Goal: Information Seeking & Learning: Learn about a topic

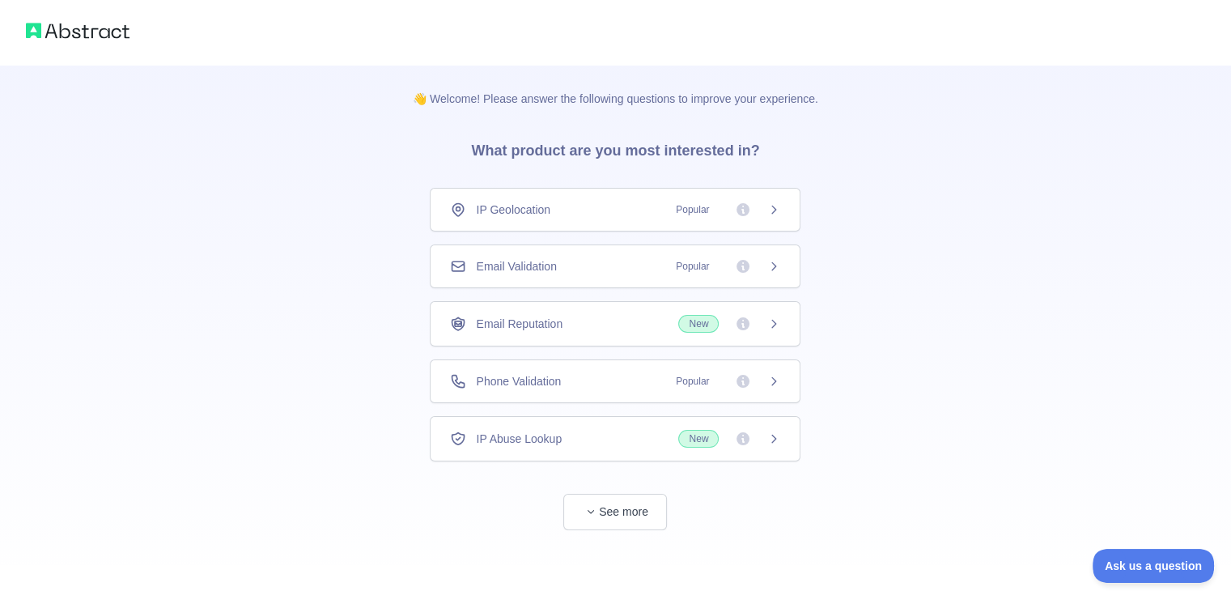
click at [662, 267] on div "Email Validation Popular" at bounding box center [615, 266] width 330 height 16
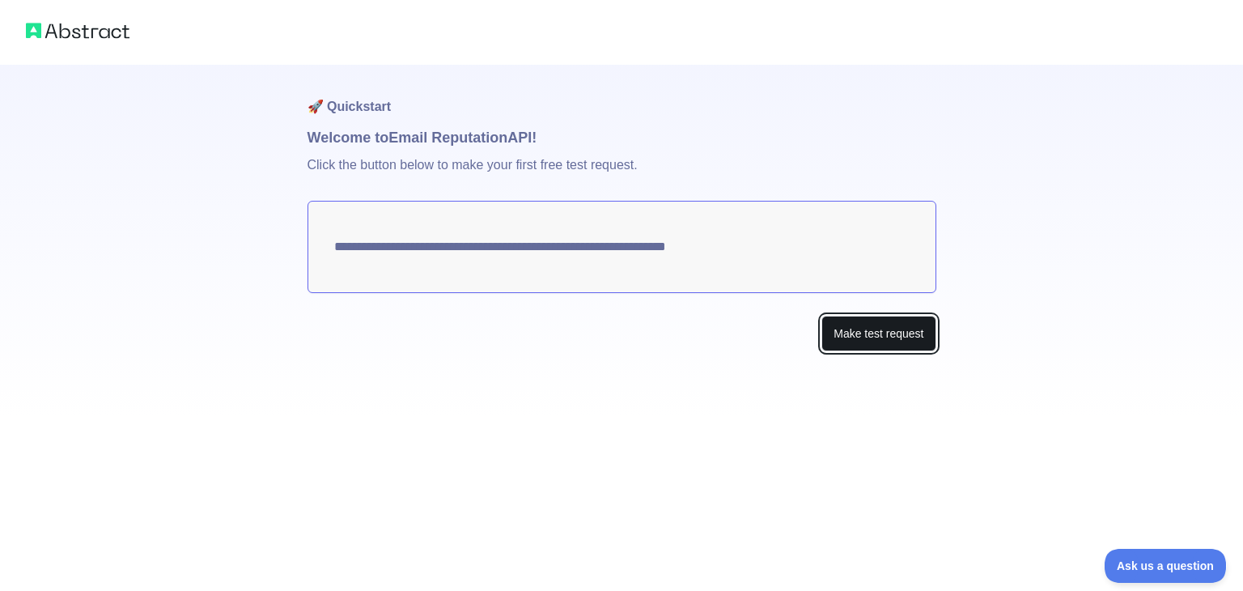
click at [875, 337] on button "Make test request" at bounding box center [878, 334] width 114 height 36
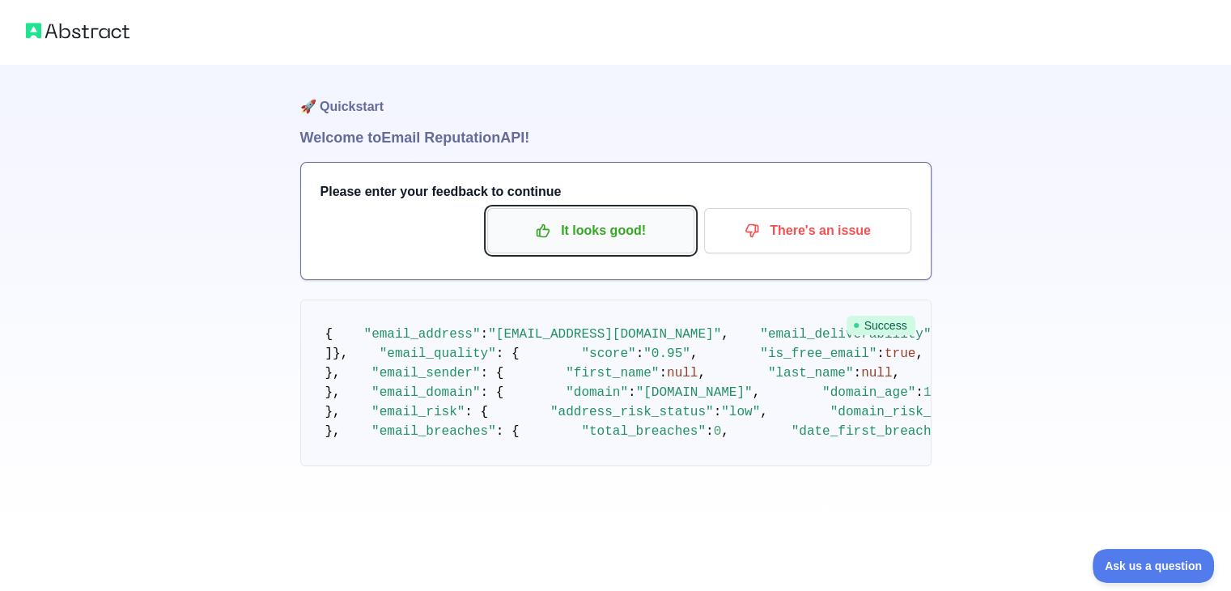
click at [612, 231] on p "It looks good!" at bounding box center [590, 231] width 183 height 28
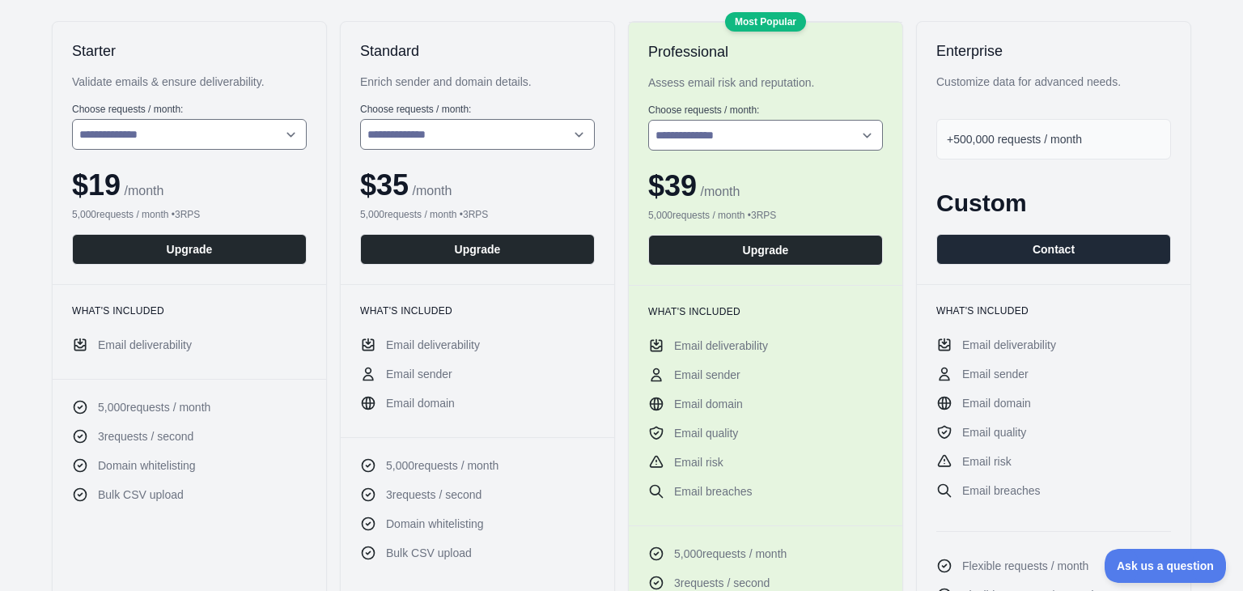
scroll to position [243, 0]
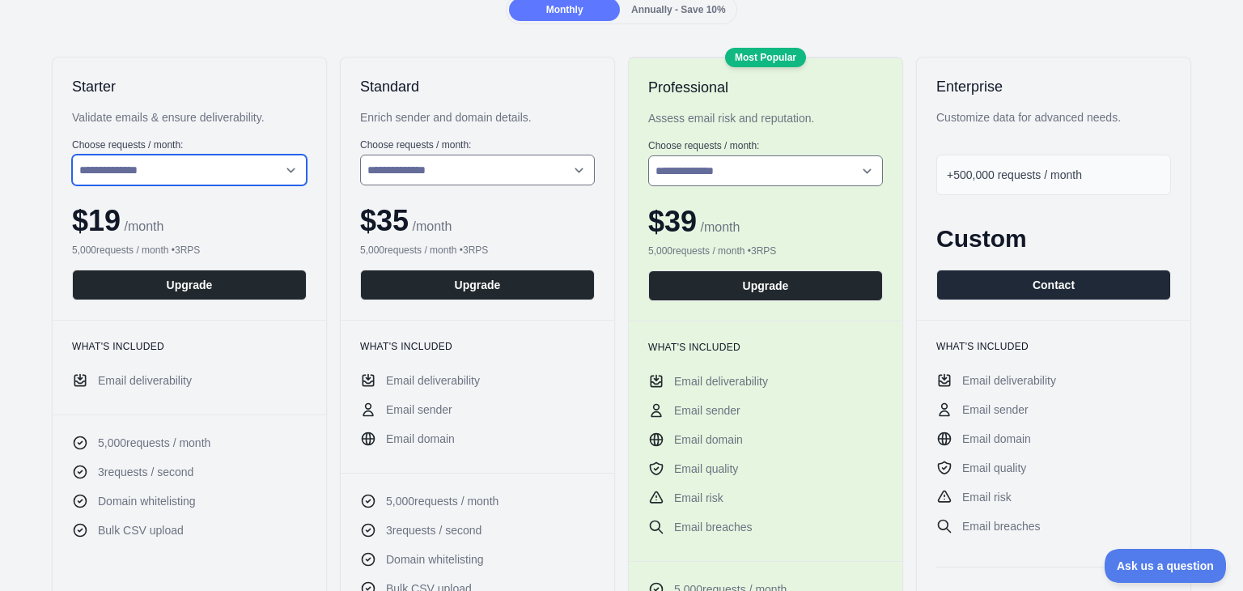
click at [259, 172] on select "**********" at bounding box center [189, 170] width 235 height 31
click at [207, 86] on h2 "Starter" at bounding box center [189, 86] width 235 height 19
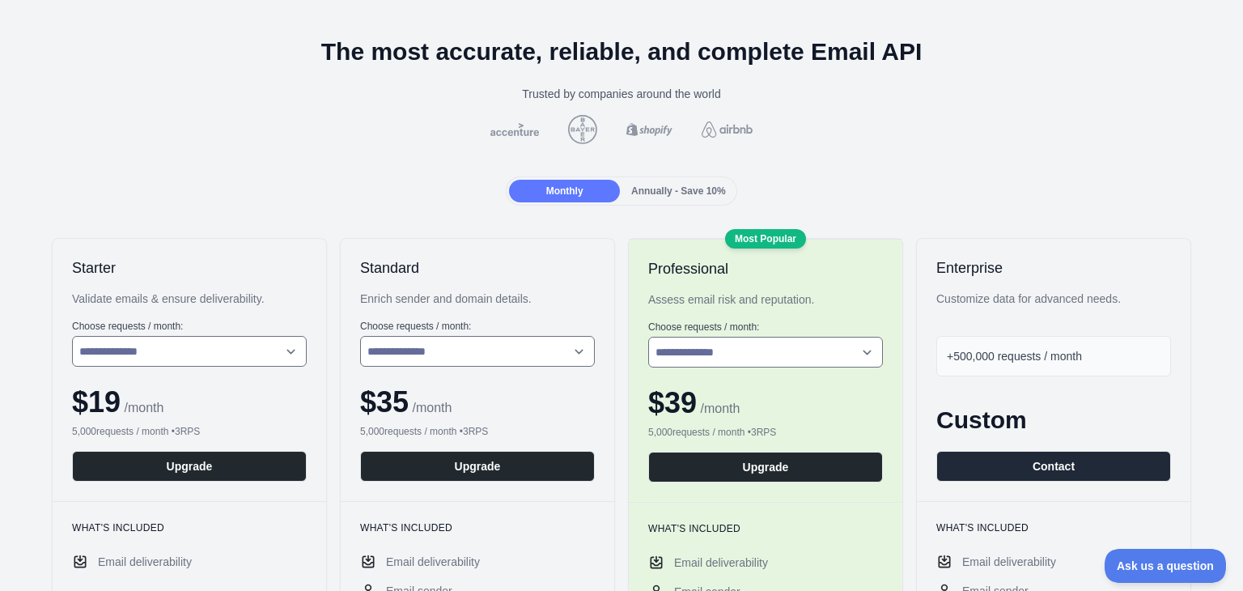
scroll to position [0, 0]
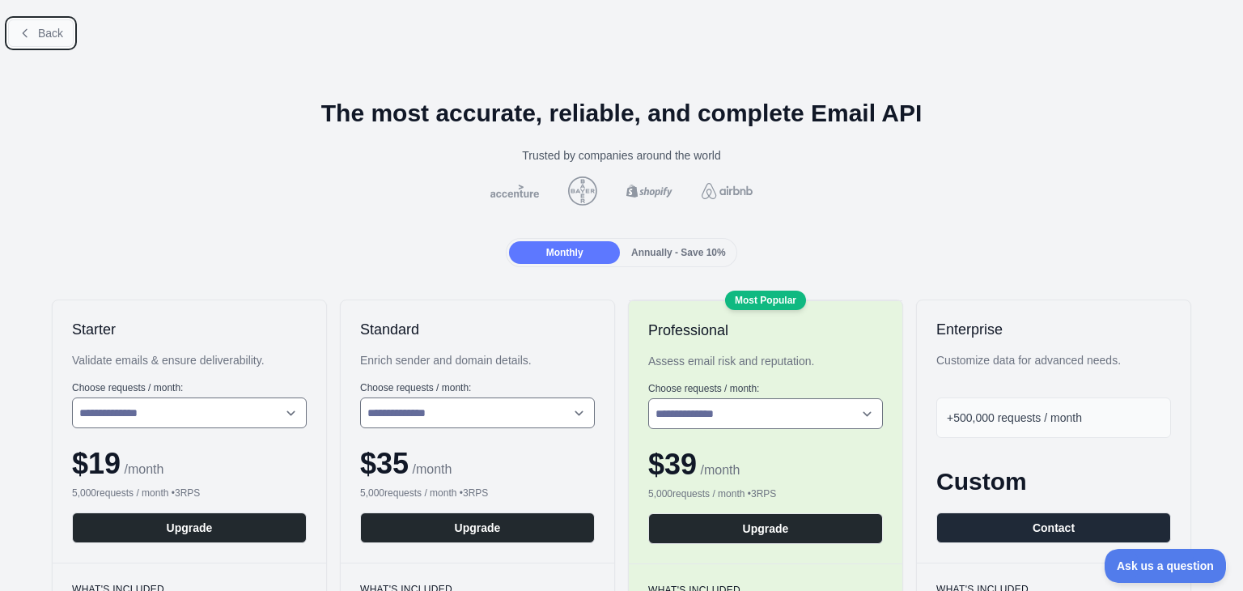
click at [49, 30] on span "Back" at bounding box center [50, 33] width 25 height 13
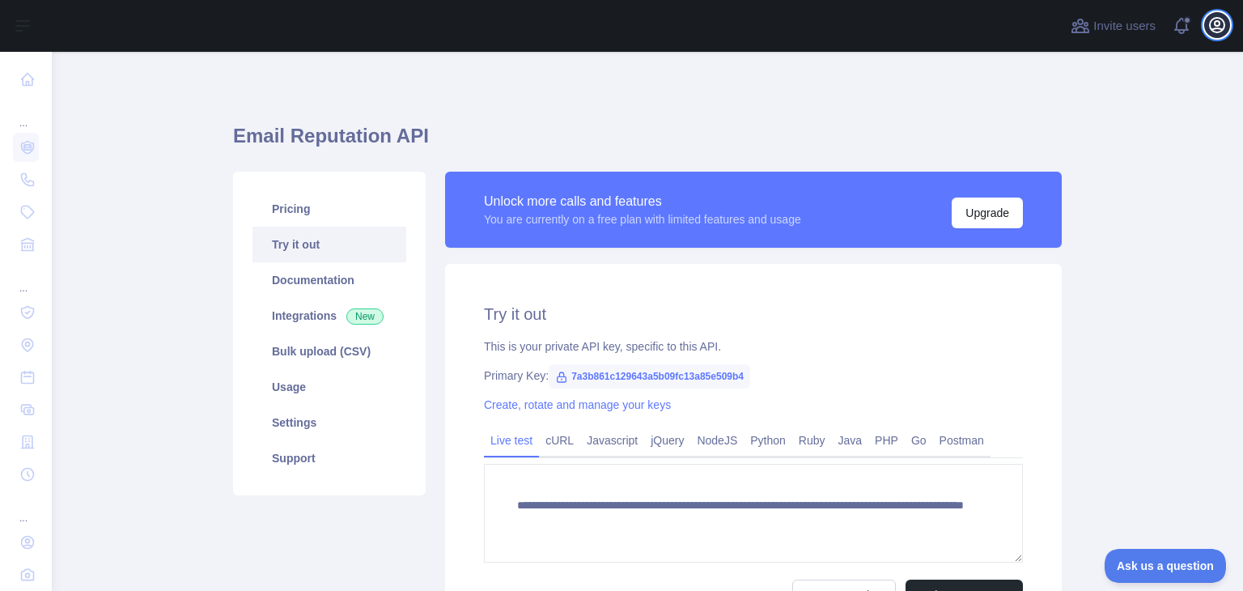
click at [1214, 27] on icon "button" at bounding box center [1216, 24] width 19 height 19
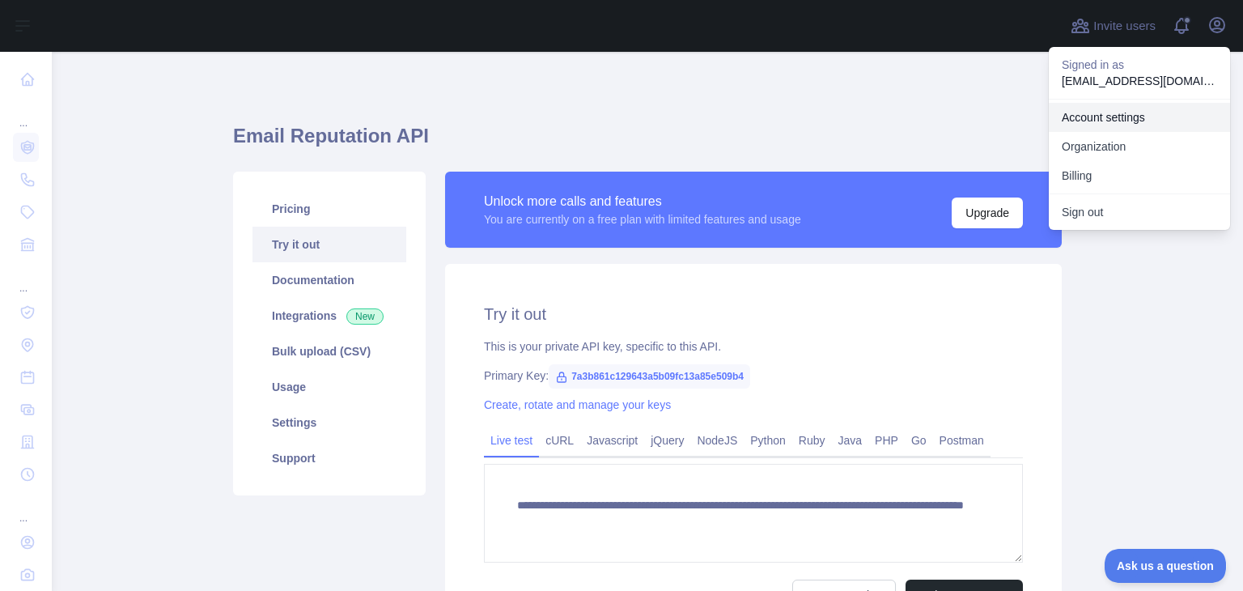
click at [1114, 108] on link "Account settings" at bounding box center [1139, 117] width 181 height 29
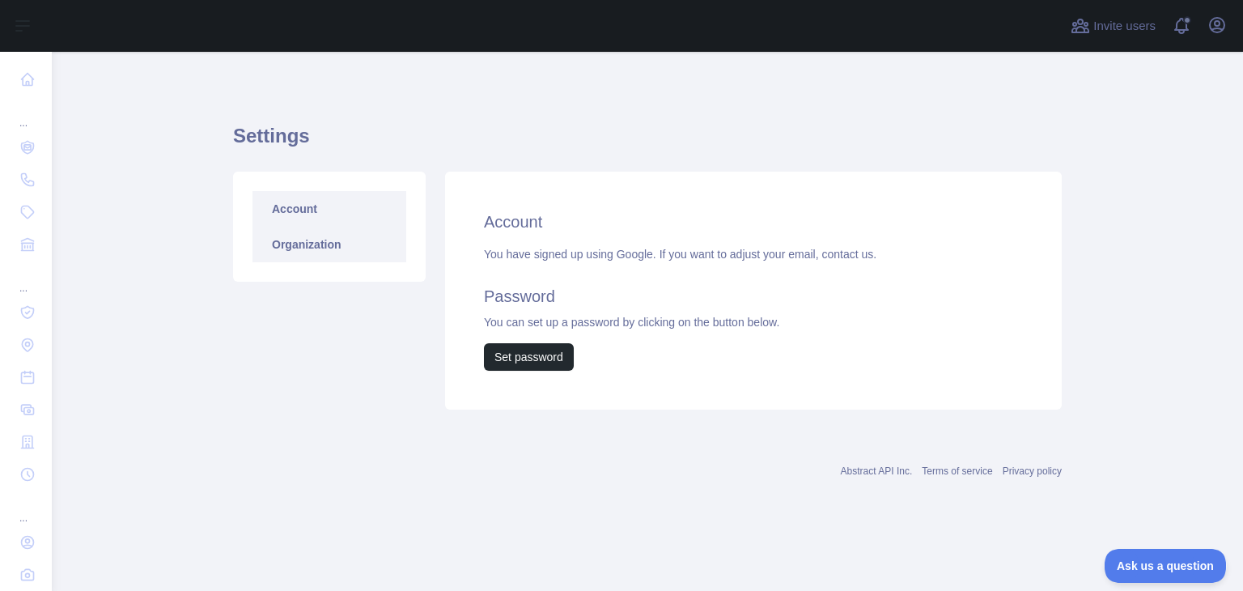
click at [314, 244] on link "Organization" at bounding box center [329, 245] width 154 height 36
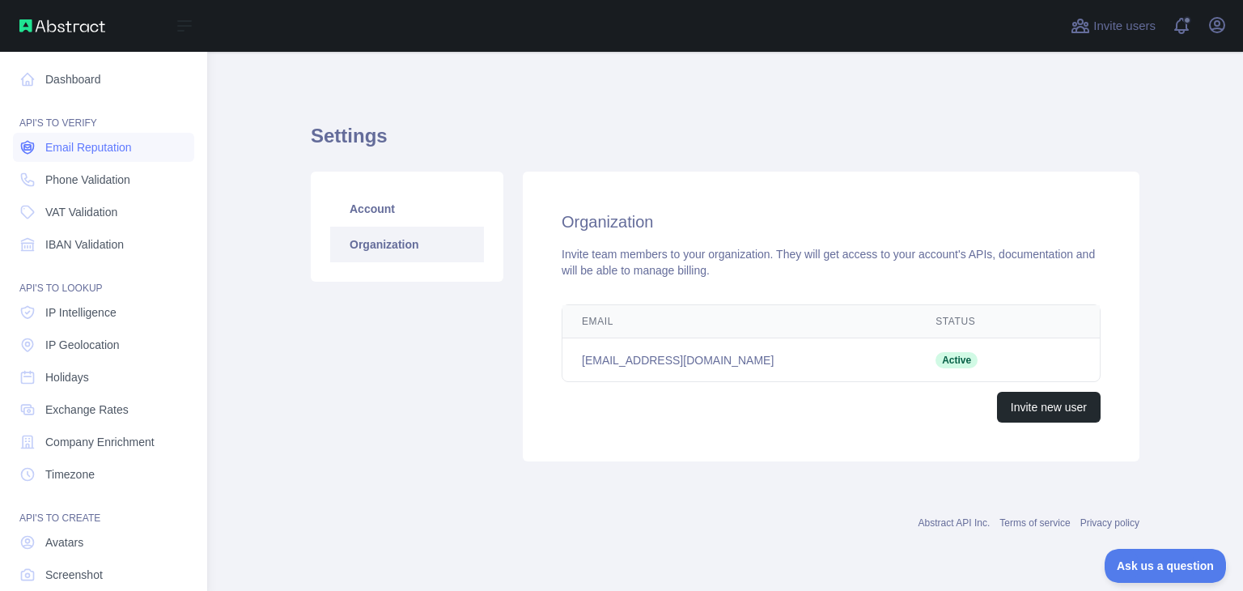
click at [87, 153] on span "Email Reputation" at bounding box center [88, 147] width 87 height 16
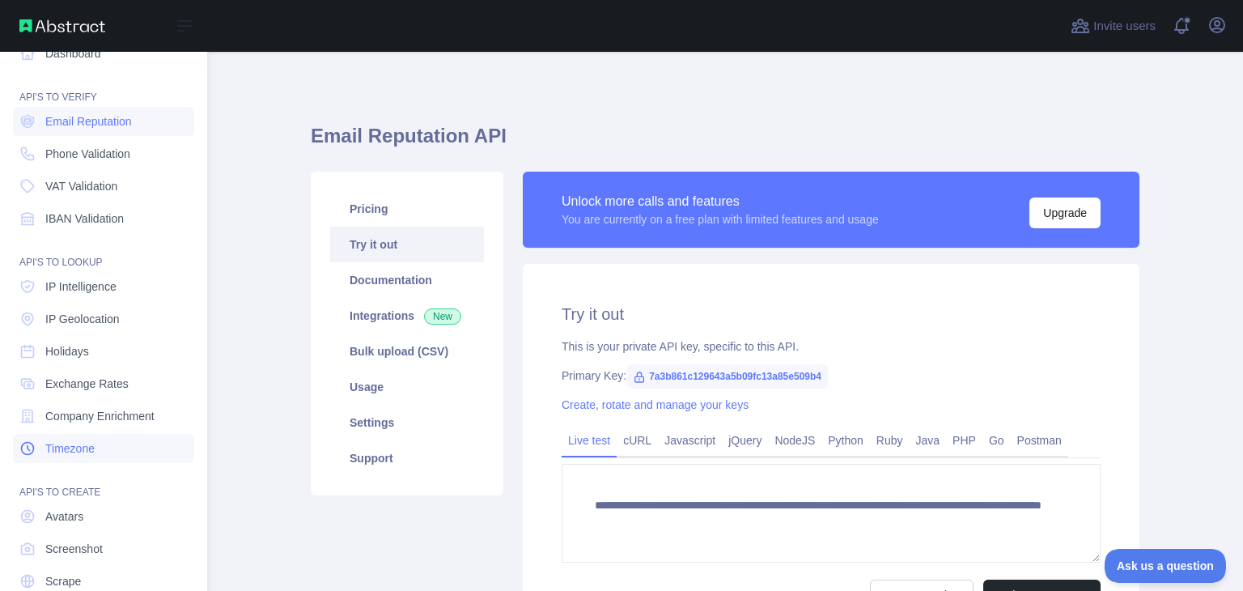
scroll to position [89, 0]
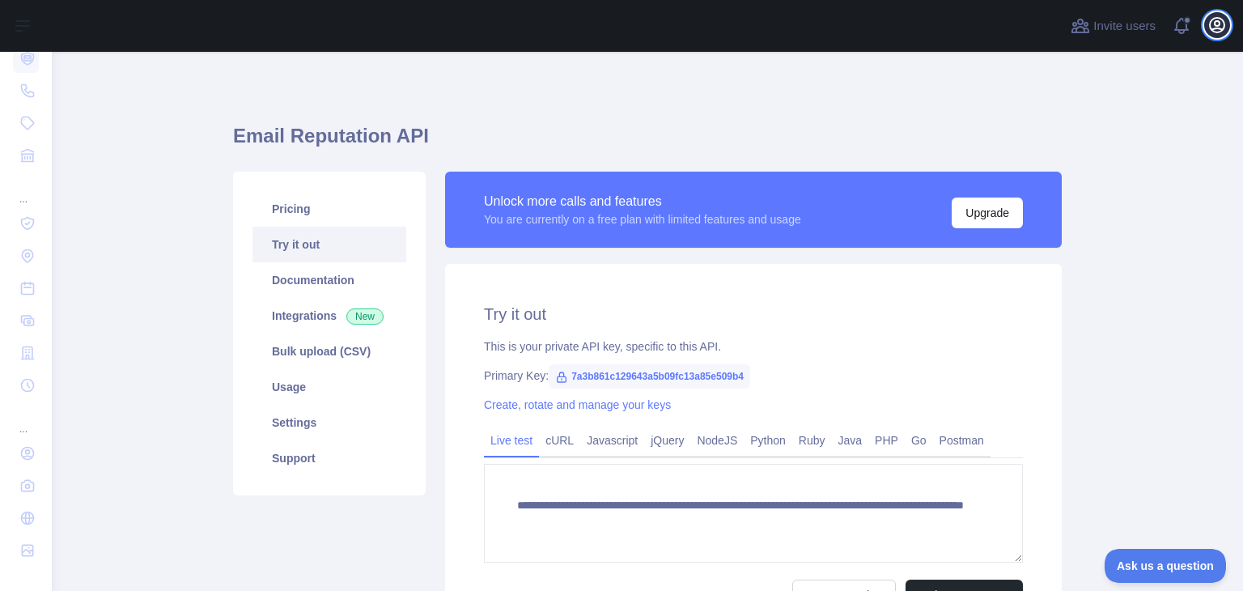
click at [1223, 26] on icon "button" at bounding box center [1217, 25] width 15 height 15
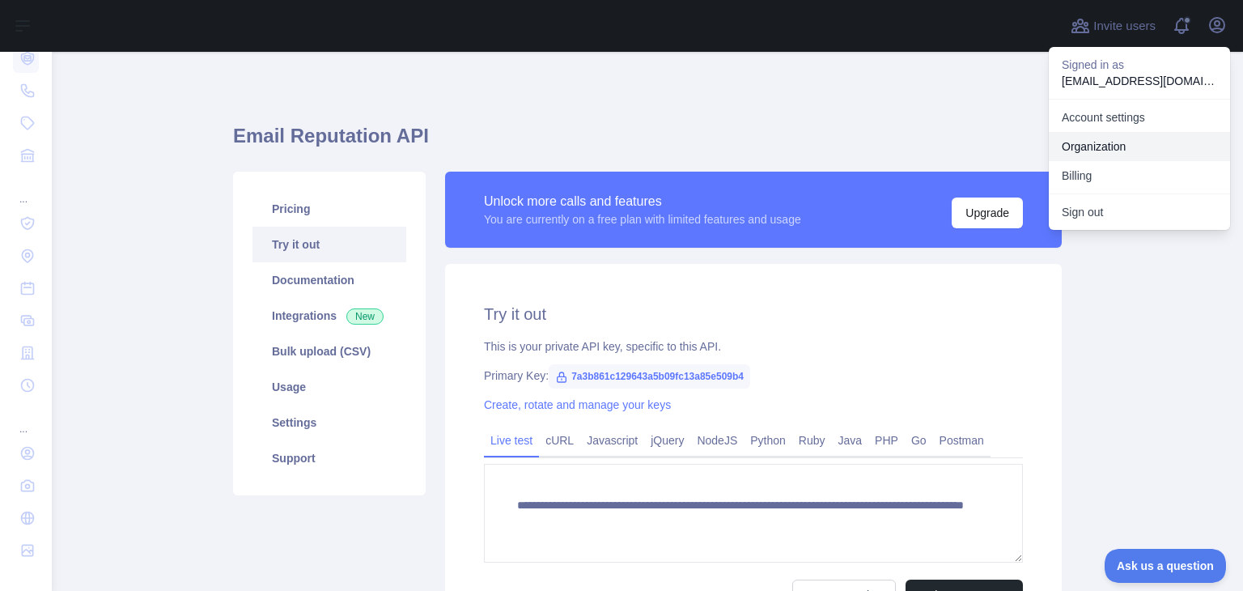
click at [1113, 143] on link "Organization" at bounding box center [1139, 146] width 181 height 29
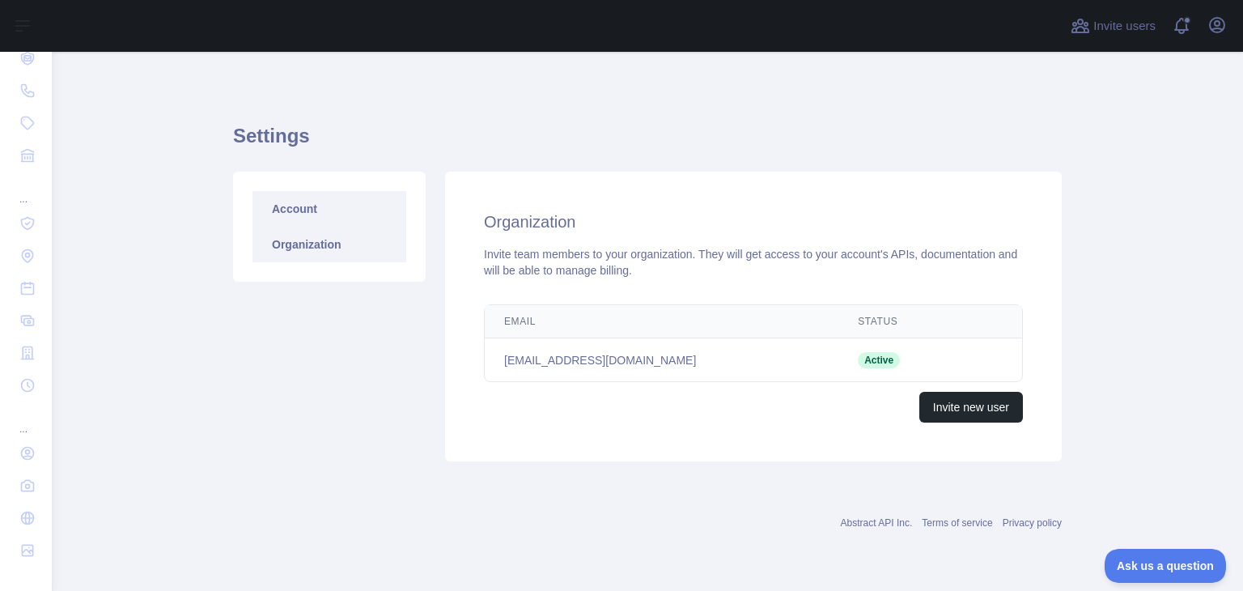
click at [310, 202] on link "Account" at bounding box center [329, 209] width 154 height 36
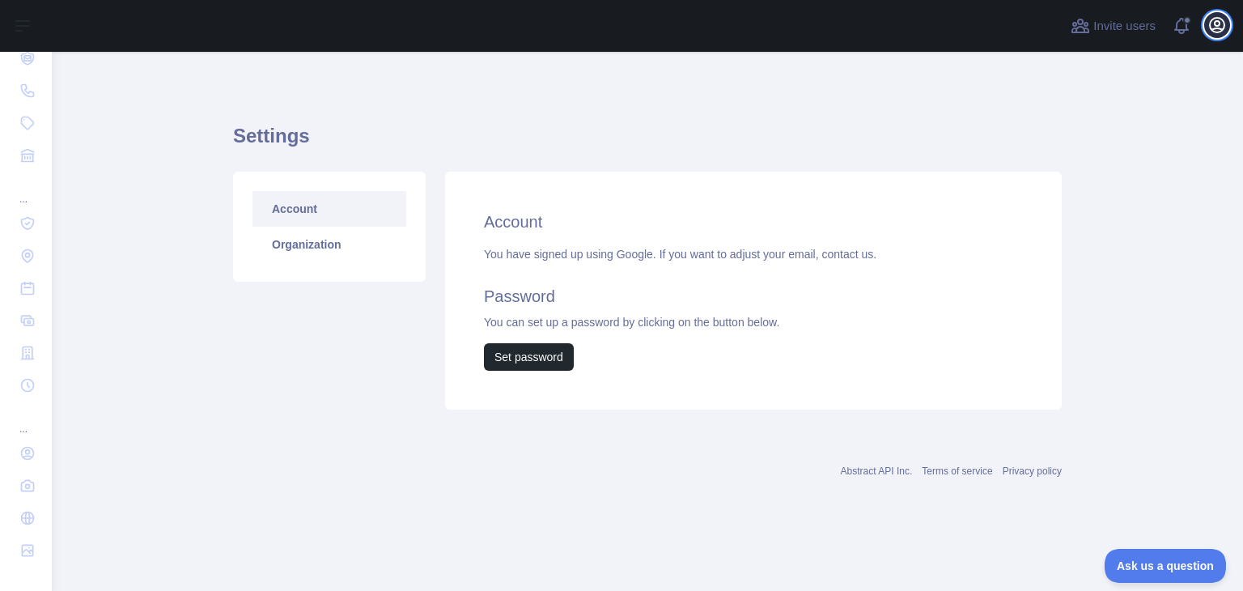
click at [1220, 26] on icon "button" at bounding box center [1216, 24] width 19 height 19
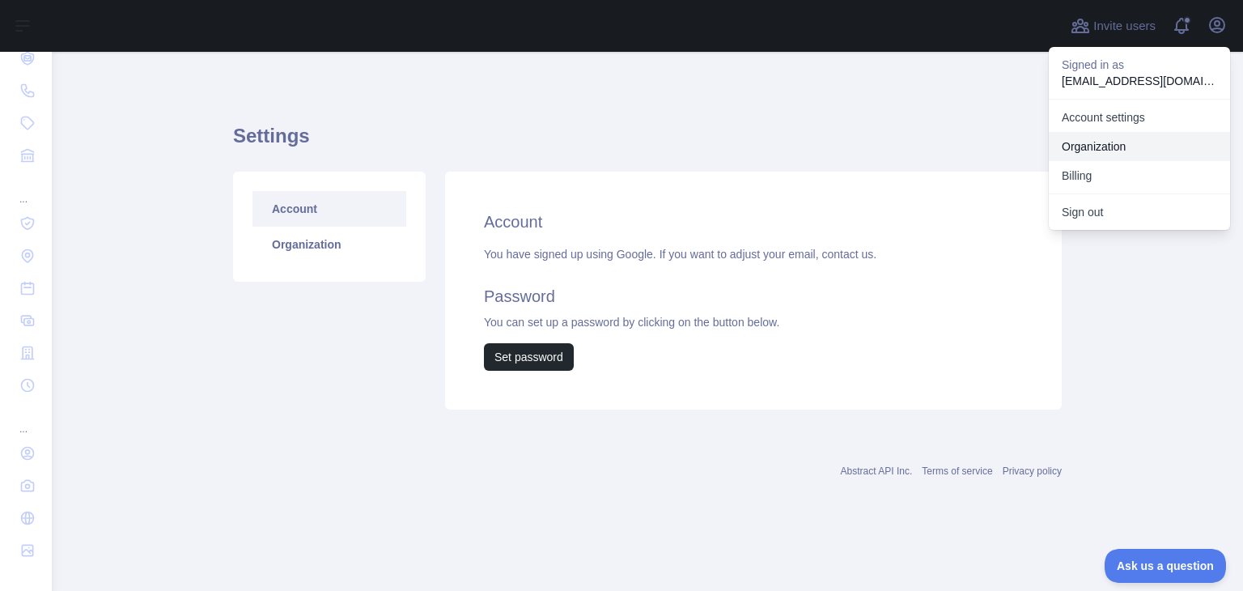
click at [1102, 139] on link "Organization" at bounding box center [1139, 146] width 181 height 29
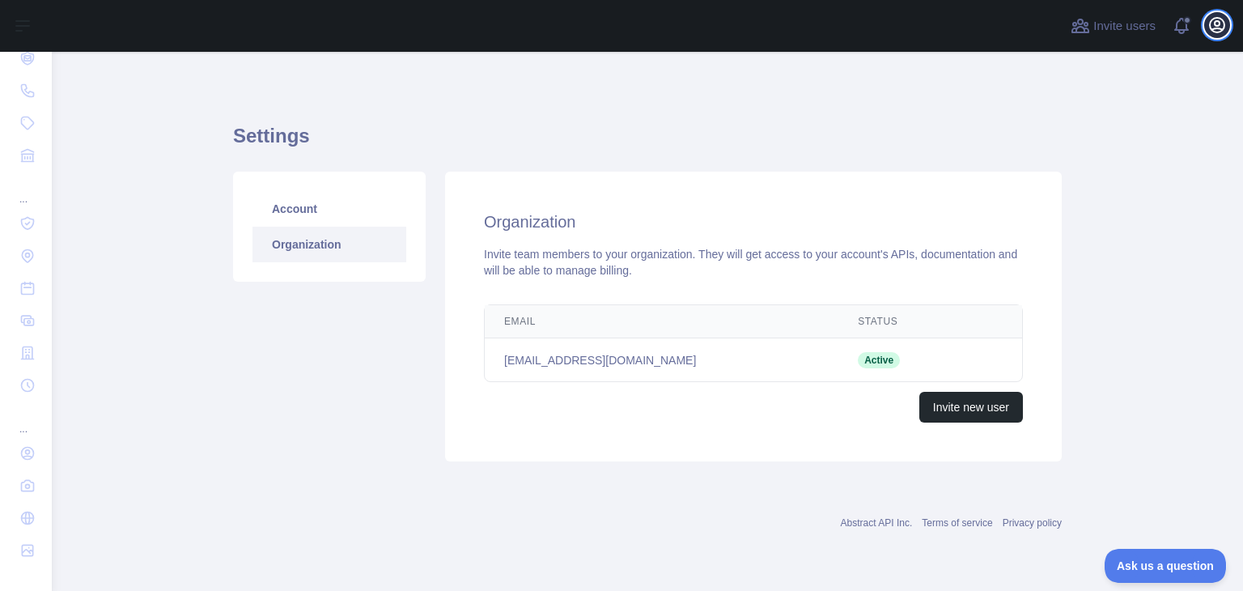
click at [1223, 34] on icon "button" at bounding box center [1216, 24] width 19 height 19
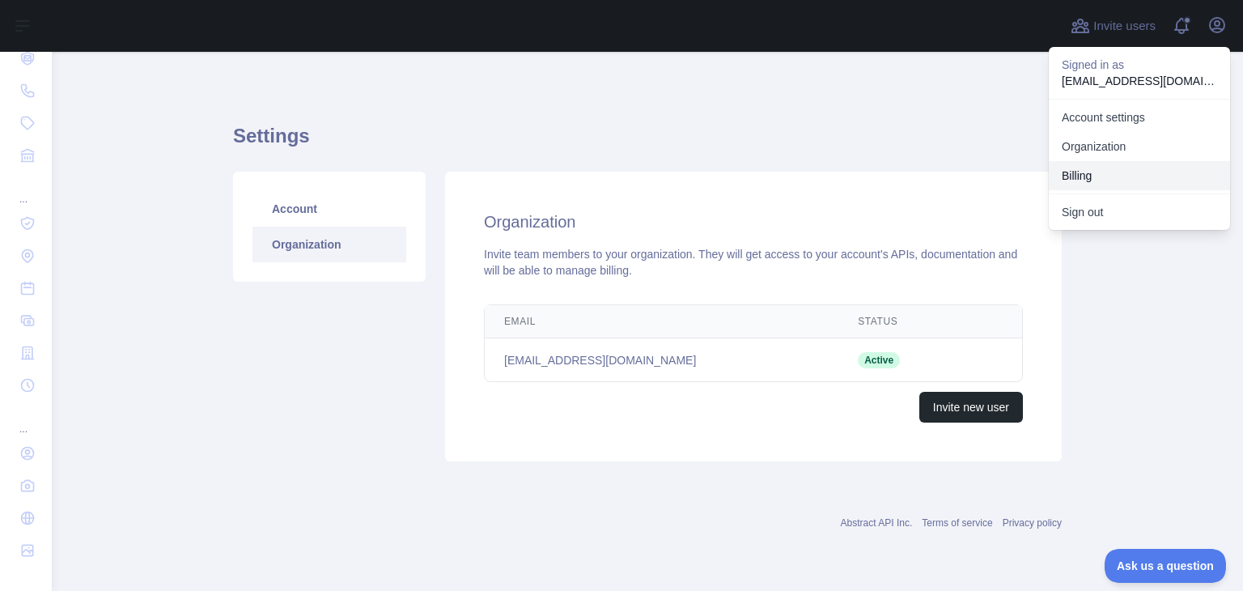
click at [1108, 180] on button "Billing" at bounding box center [1139, 175] width 181 height 29
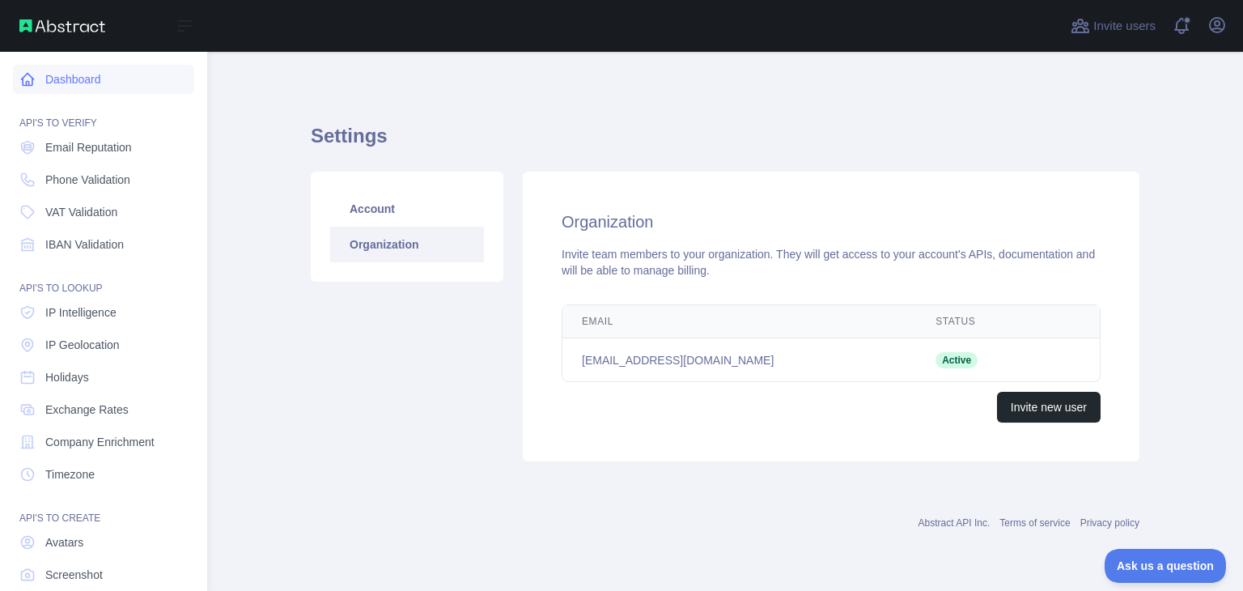
click at [62, 86] on link "Dashboard" at bounding box center [103, 79] width 181 height 29
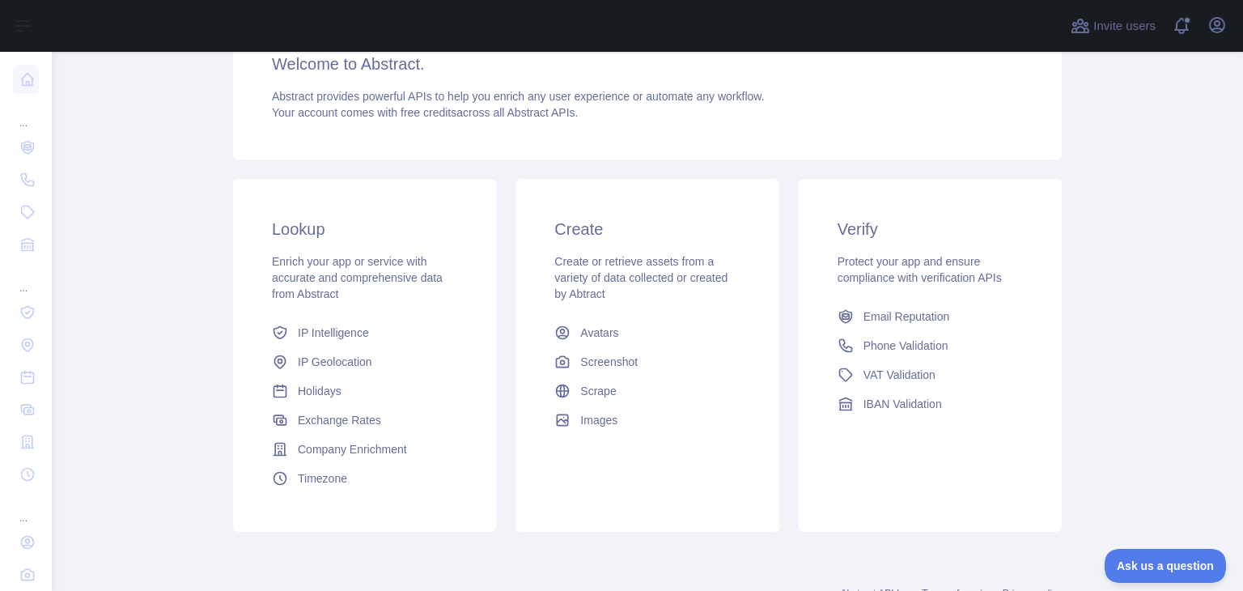
scroll to position [162, 0]
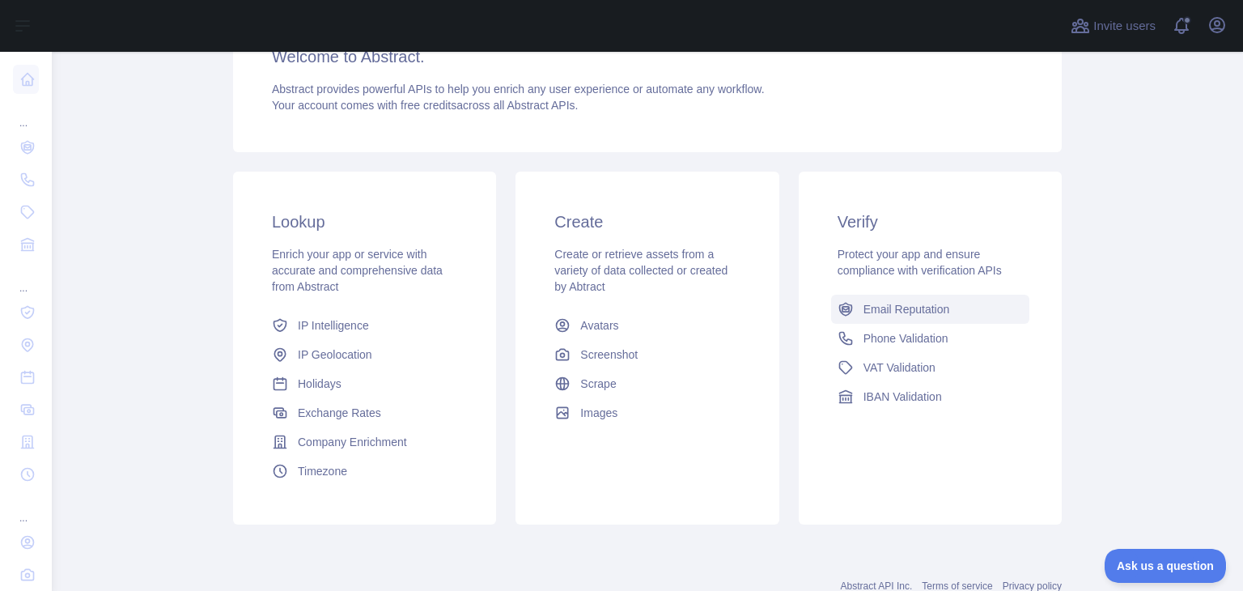
click at [909, 308] on span "Email Reputation" at bounding box center [906, 309] width 87 height 16
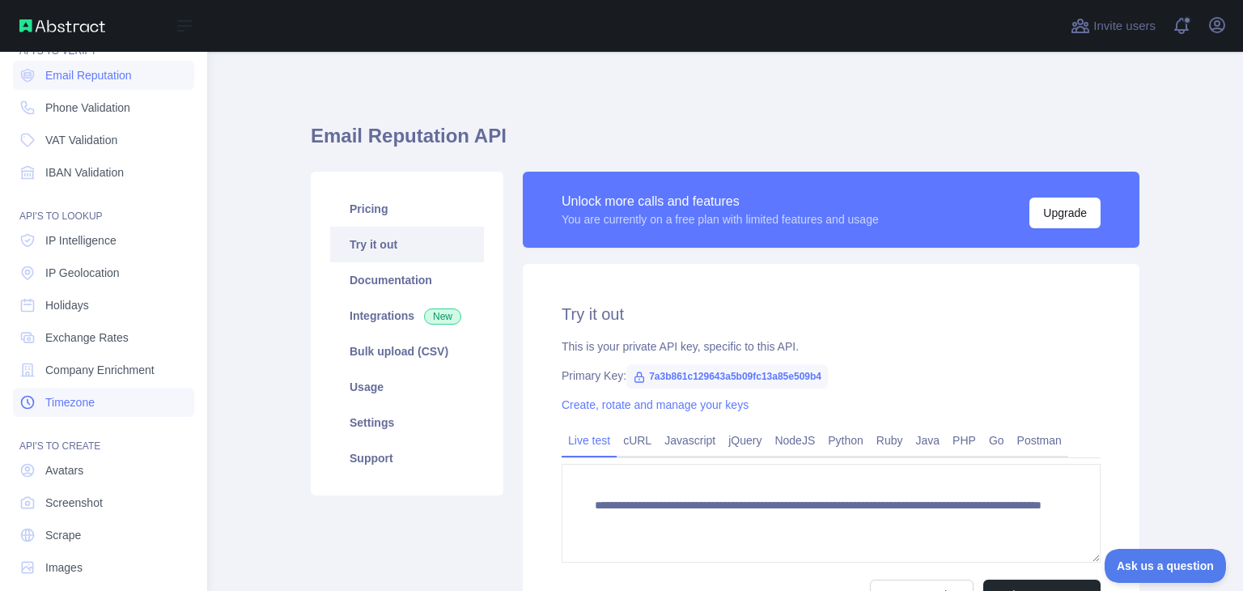
scroll to position [89, 0]
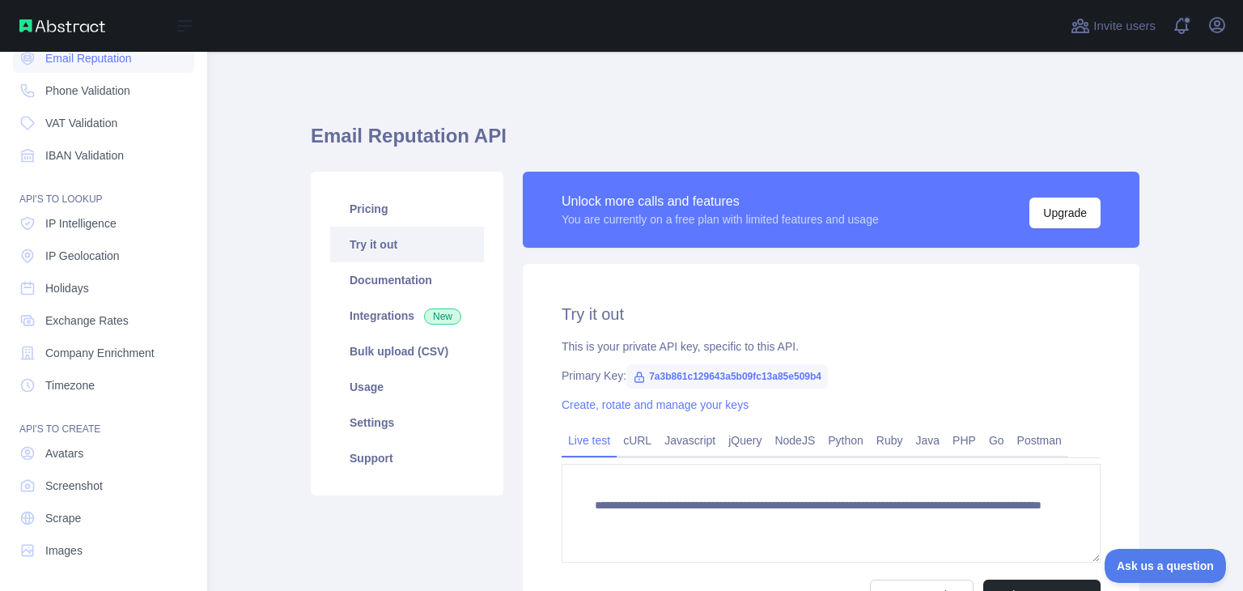
click at [28, 19] on img at bounding box center [62, 25] width 86 height 13
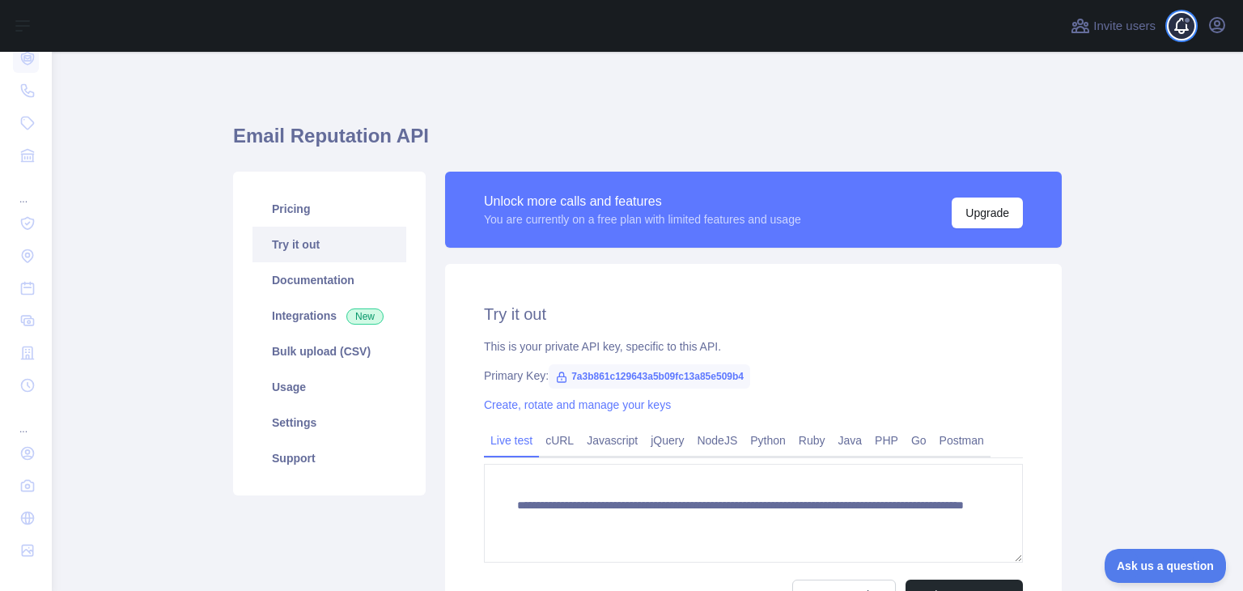
click at [1178, 23] on span at bounding box center [1188, 26] width 32 height 52
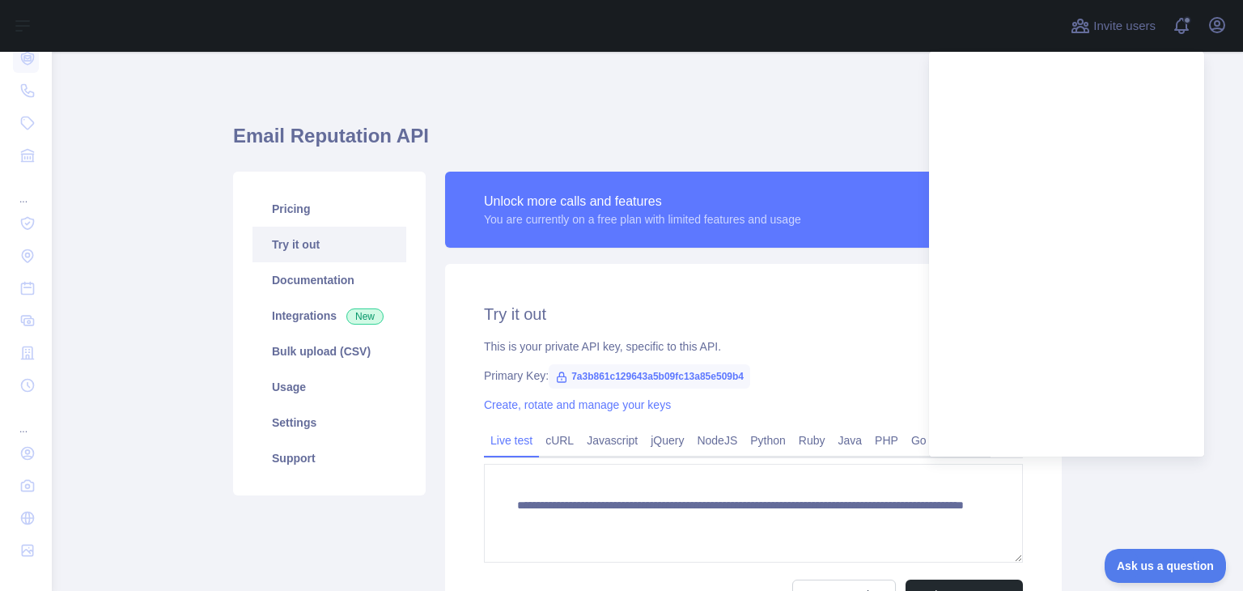
click at [769, 130] on h1 "Email Reputation API" at bounding box center [647, 142] width 829 height 39
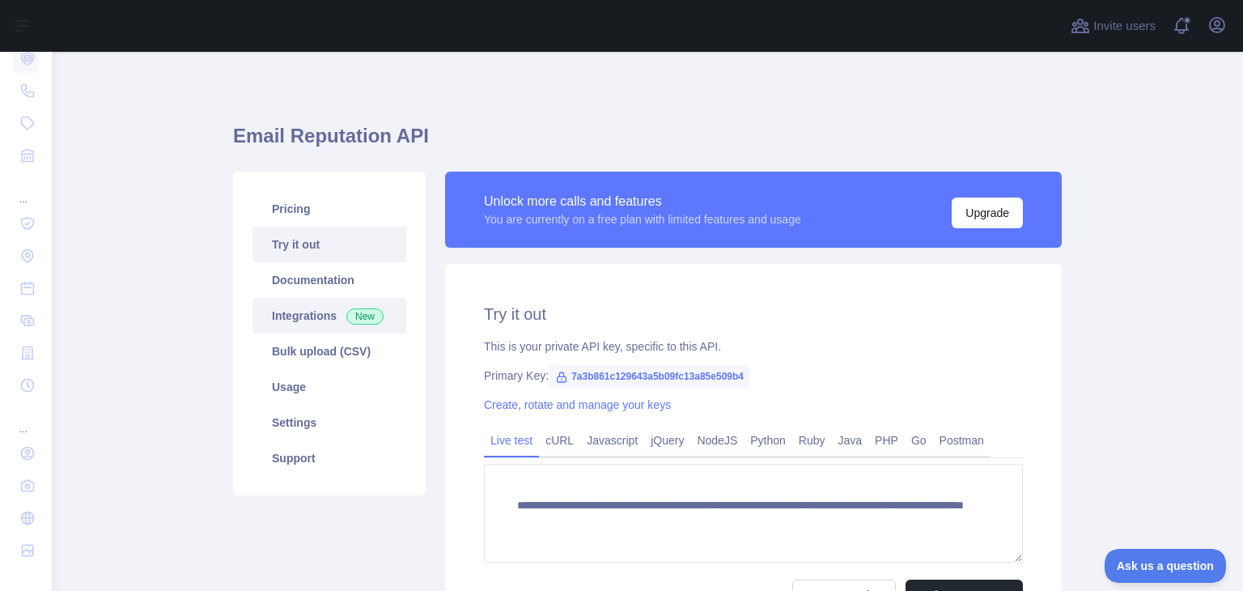
click at [301, 324] on link "Integrations New" at bounding box center [329, 316] width 154 height 36
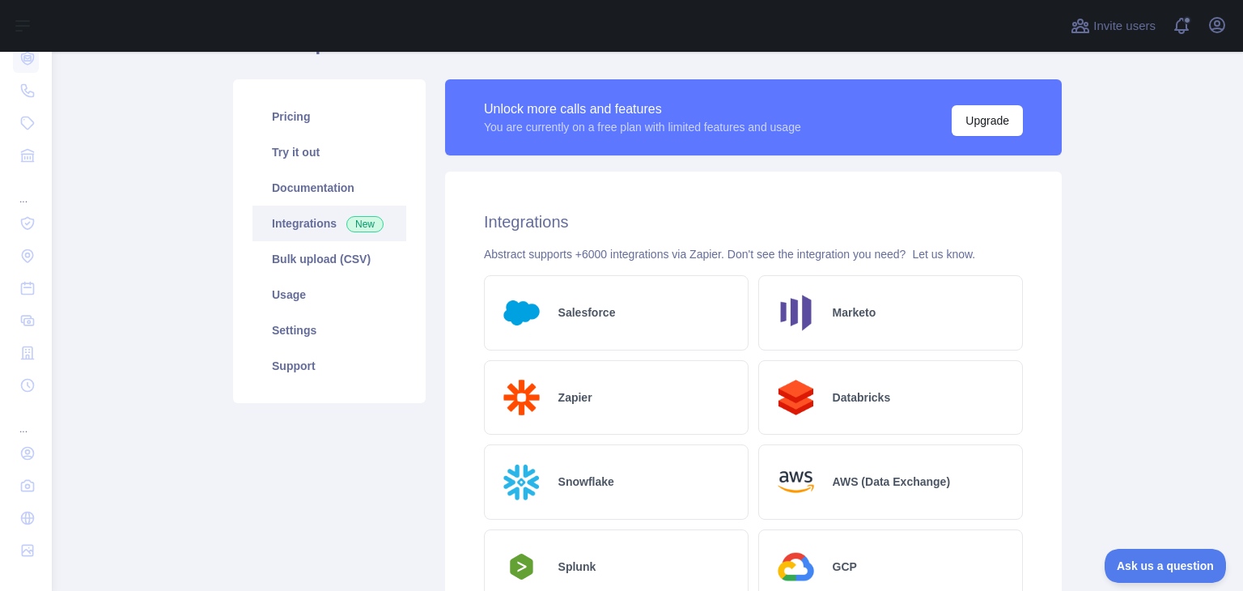
scroll to position [49, 0]
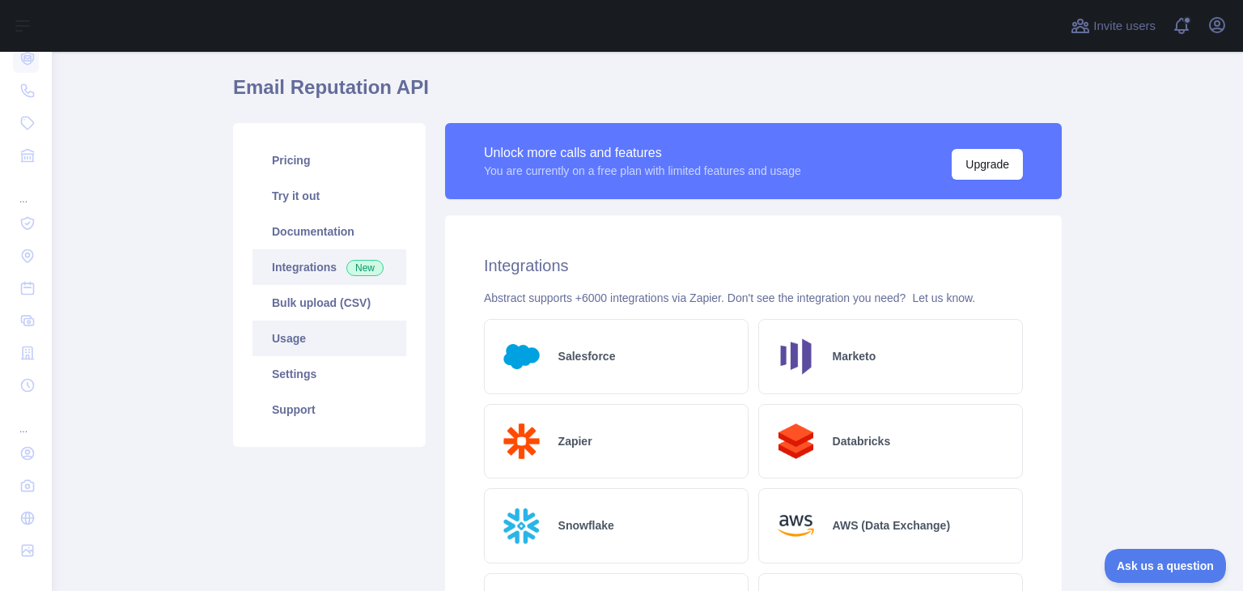
click at [295, 348] on link "Usage" at bounding box center [329, 338] width 154 height 36
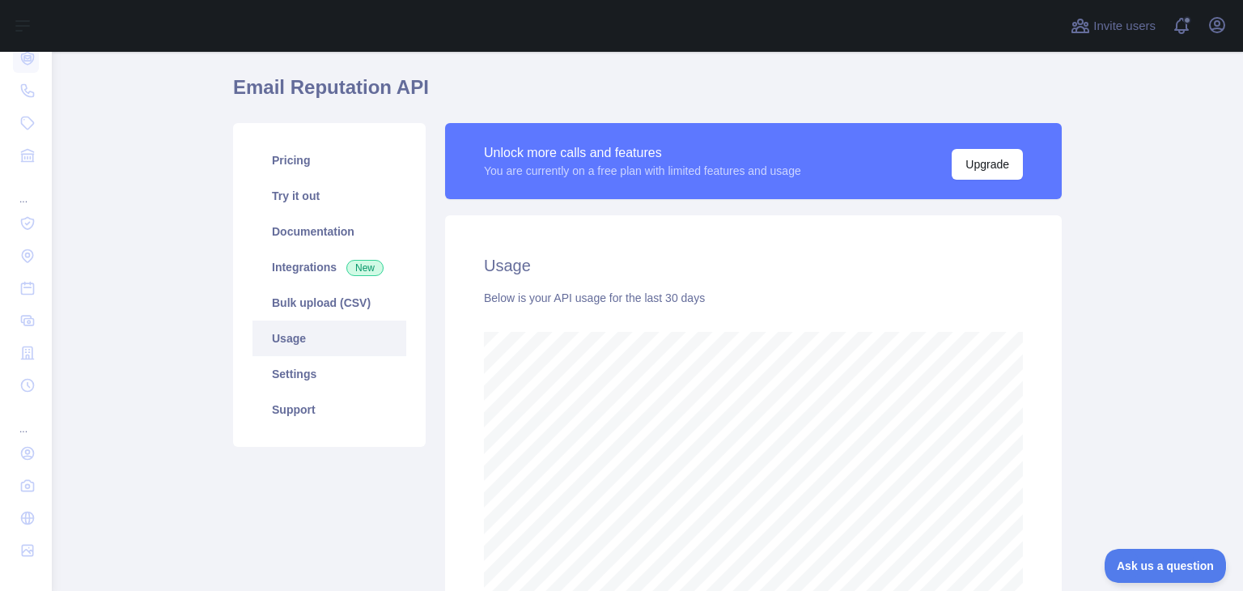
scroll to position [538, 1178]
click at [305, 381] on link "Settings" at bounding box center [329, 374] width 154 height 36
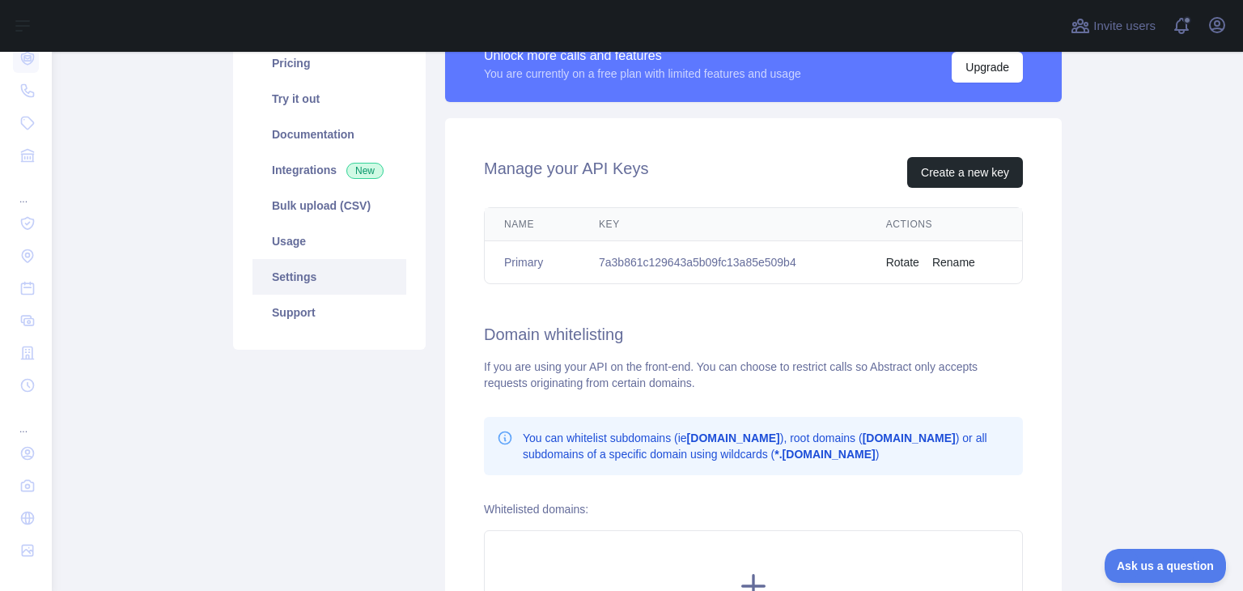
scroll to position [210, 0]
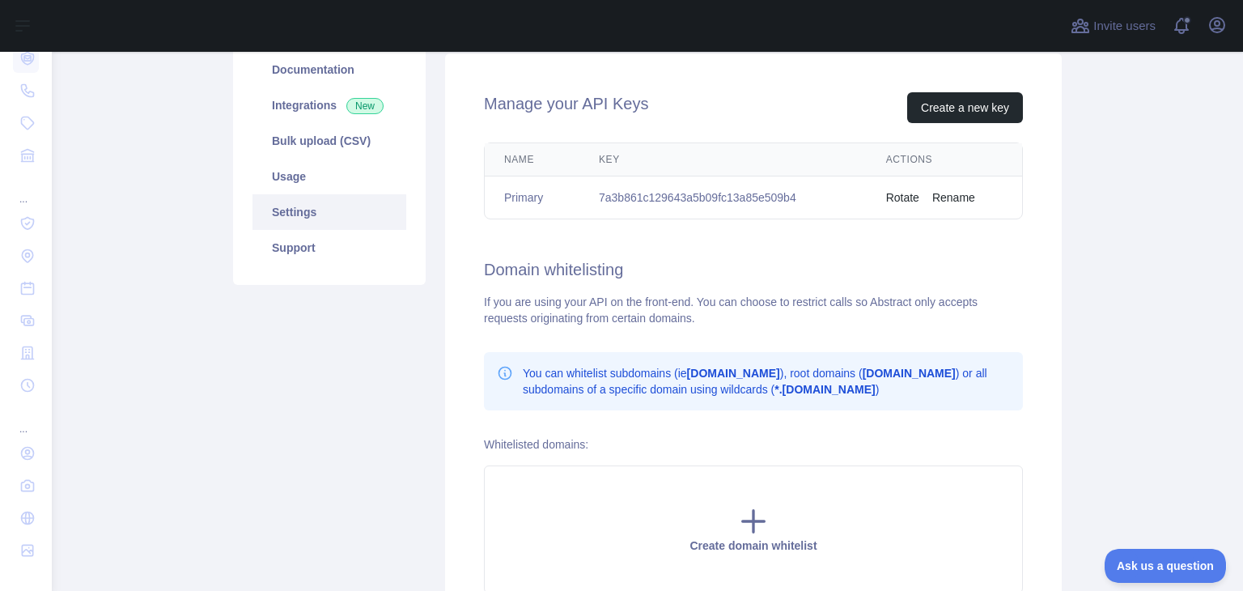
click at [741, 198] on td "7a3b861c129643a5b09fc13a85e509b4" at bounding box center [722, 197] width 287 height 43
drag, startPoint x: 789, startPoint y: 197, endPoint x: 598, endPoint y: 202, distance: 191.0
click at [598, 202] on td "7a3b861c129643a5b09fc13a85e509b4" at bounding box center [722, 197] width 287 height 43
copy td "7a3b861c129643a5b09fc13a85e509b4"
drag, startPoint x: 638, startPoint y: 291, endPoint x: 657, endPoint y: 295, distance: 19.8
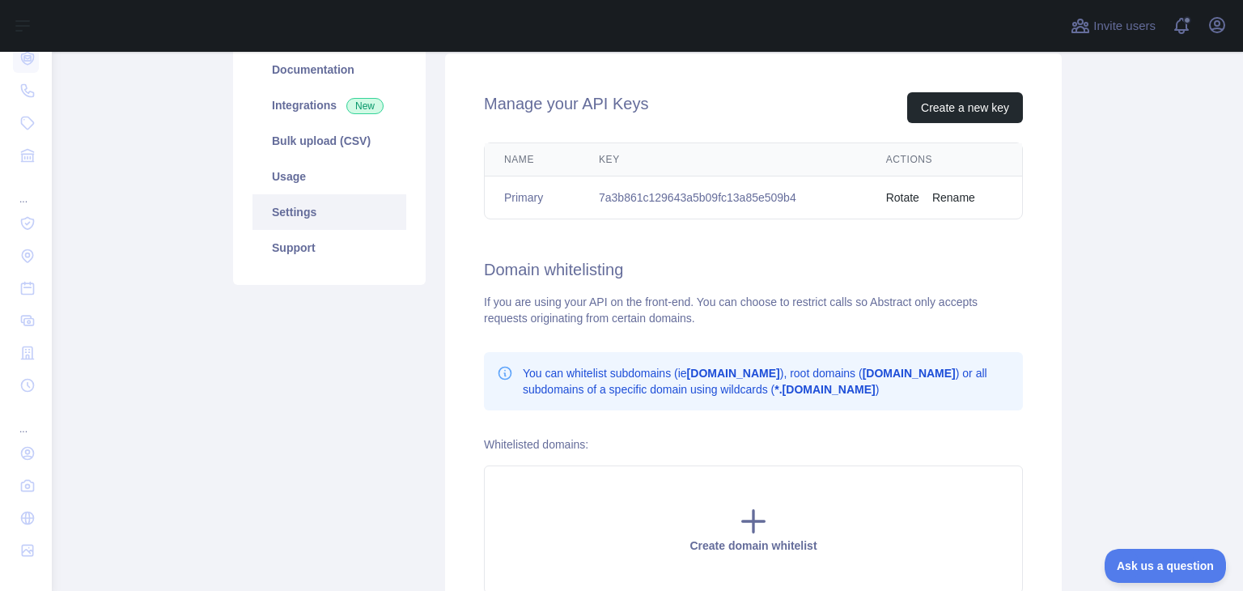
click at [638, 294] on div "If you are using your API on the front-end. You can choose to restrict calls so…" at bounding box center [753, 310] width 539 height 32
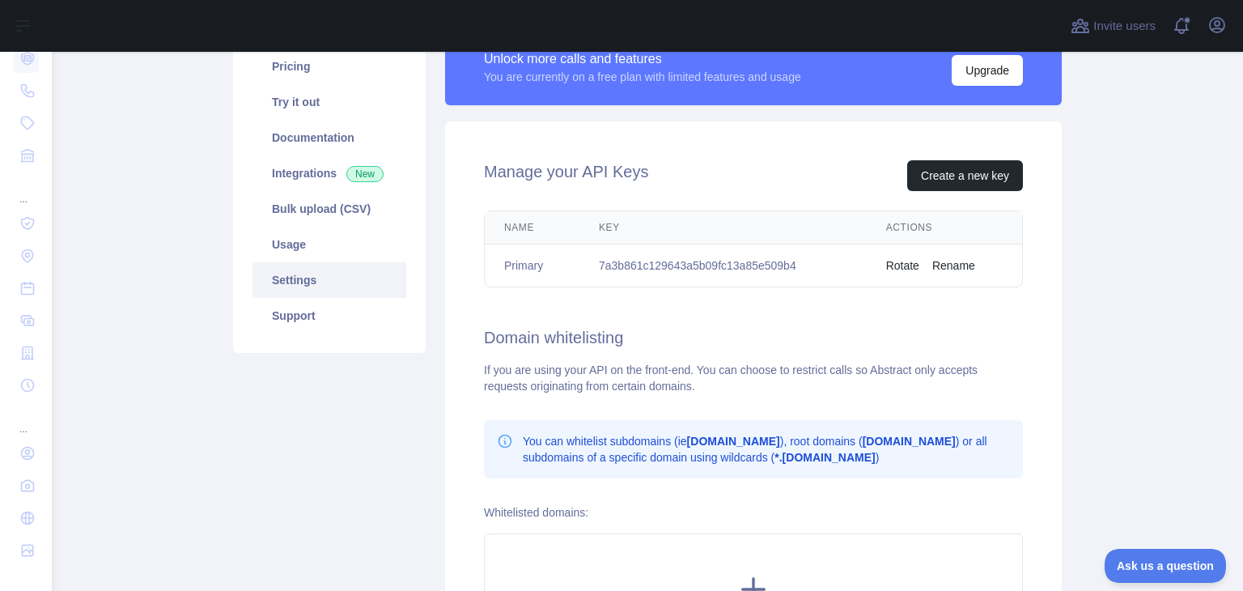
scroll to position [127, 0]
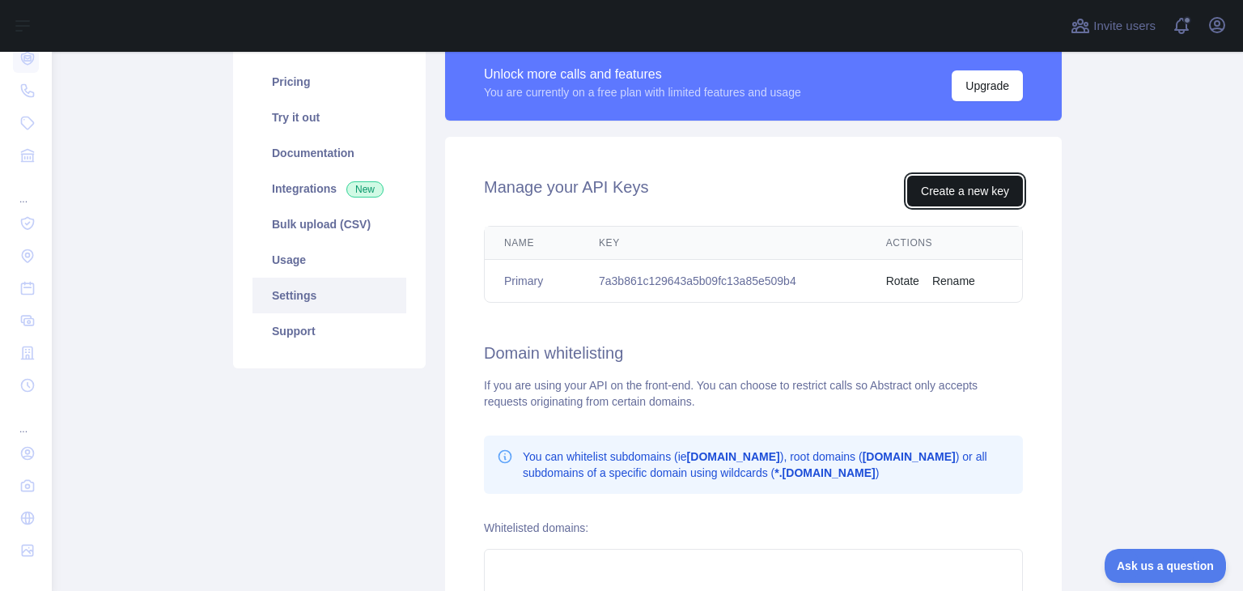
click at [925, 195] on button "Create a new key" at bounding box center [965, 191] width 116 height 31
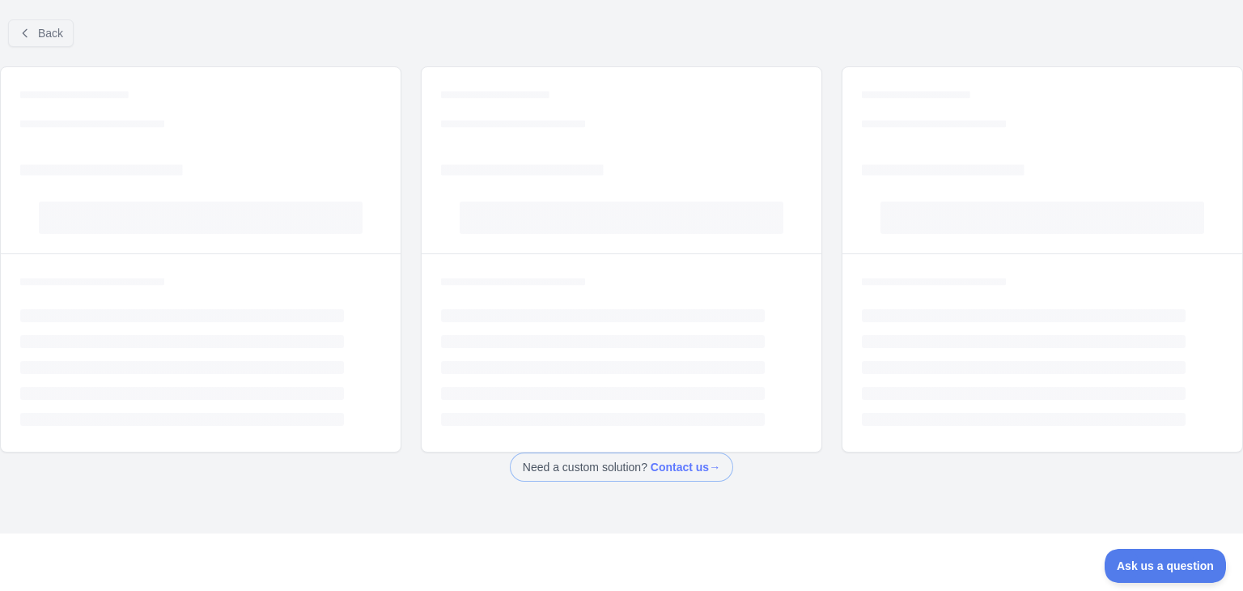
scroll to position [24, 0]
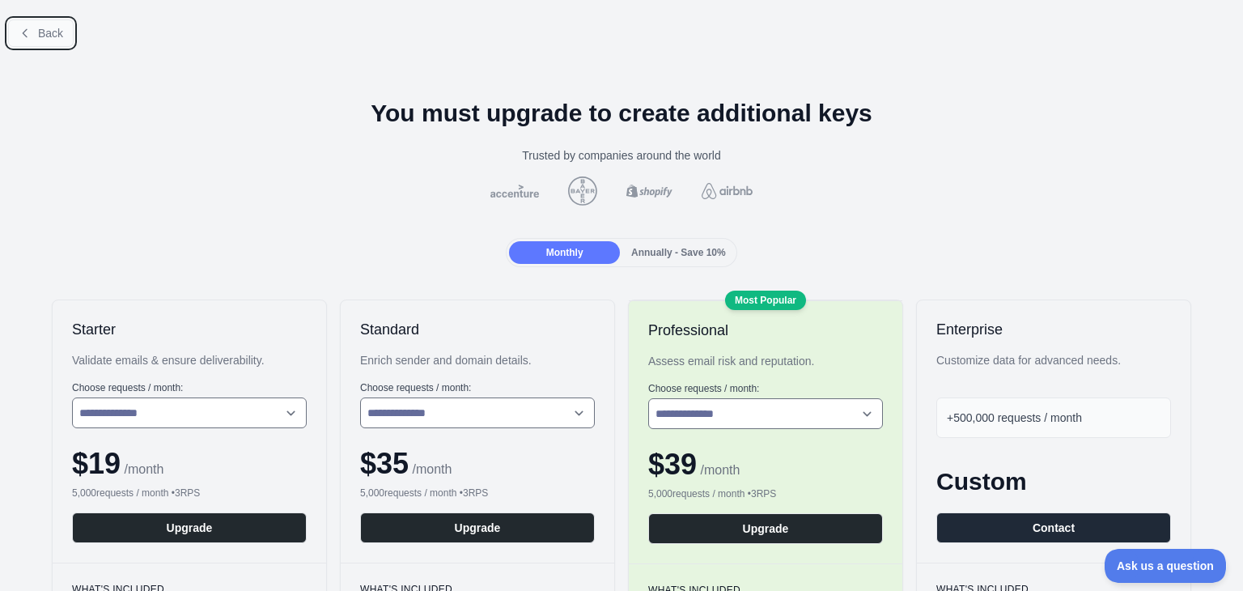
click at [35, 35] on button "Back" at bounding box center [41, 33] width 66 height 28
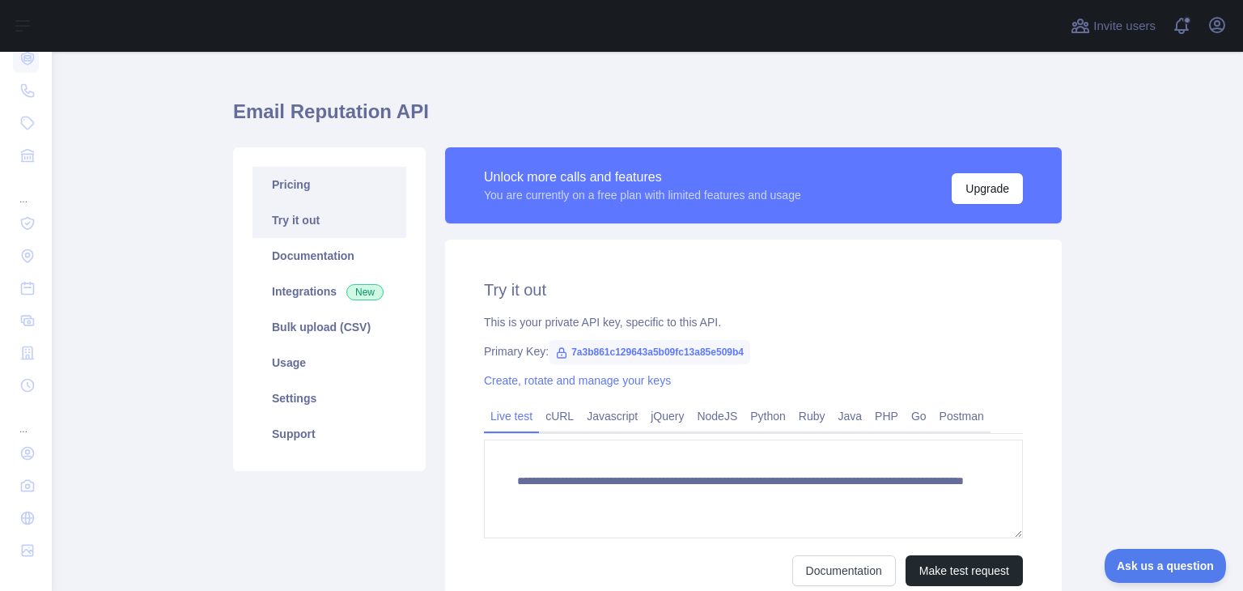
click at [301, 181] on link "Pricing" at bounding box center [329, 185] width 154 height 36
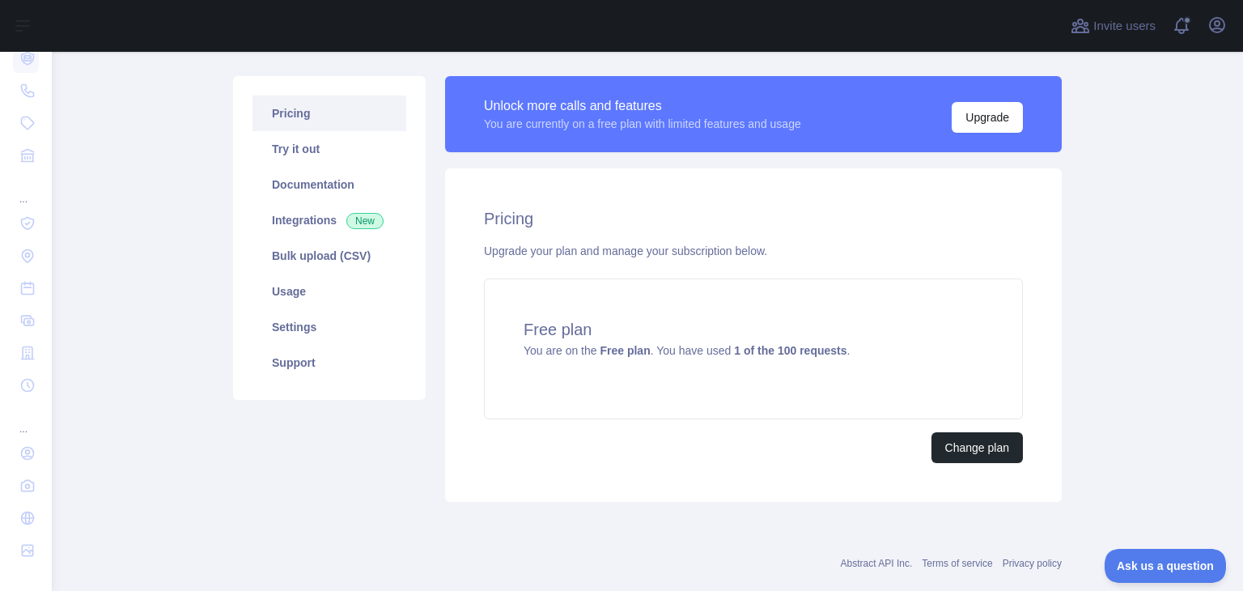
scroll to position [45, 0]
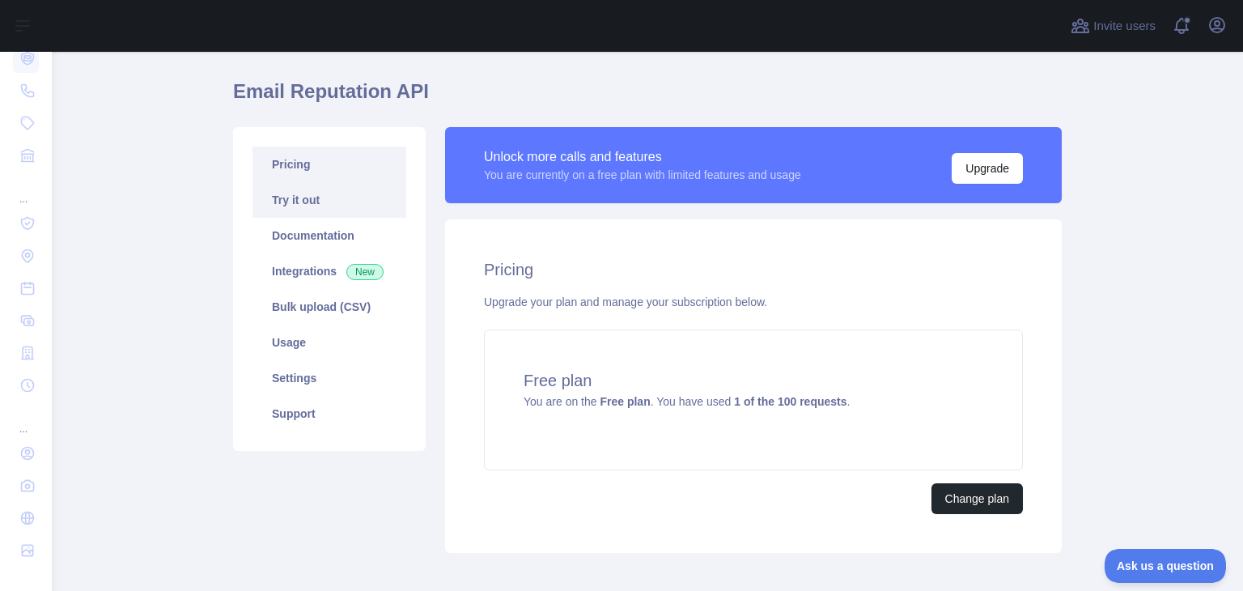
click at [322, 197] on link "Try it out" at bounding box center [329, 200] width 154 height 36
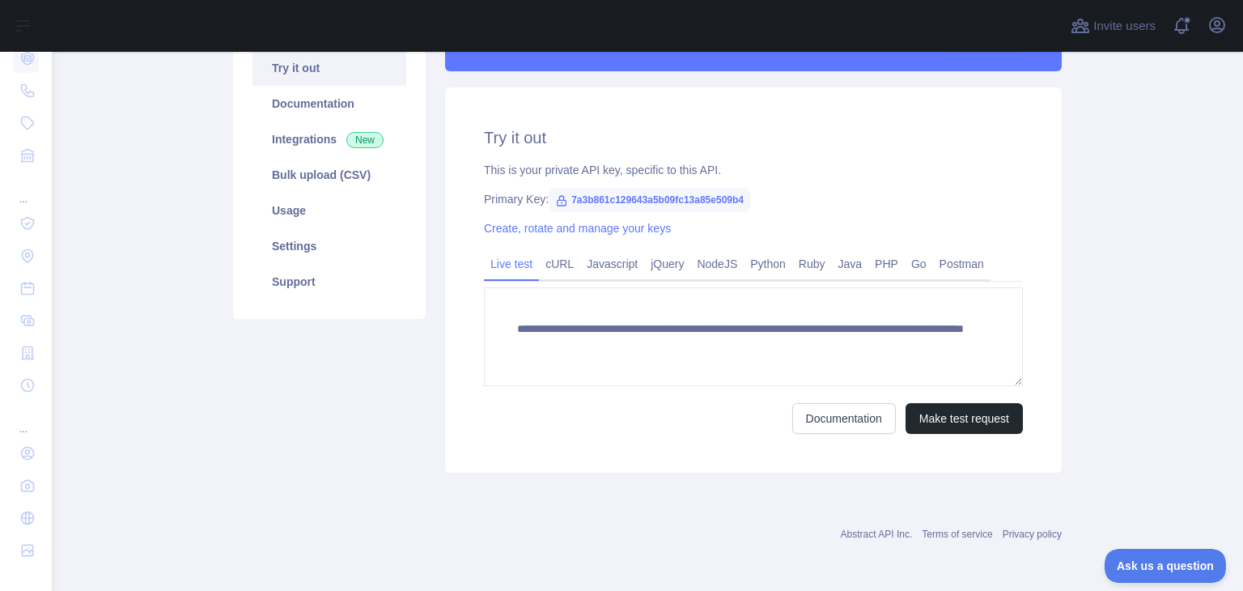
scroll to position [177, 0]
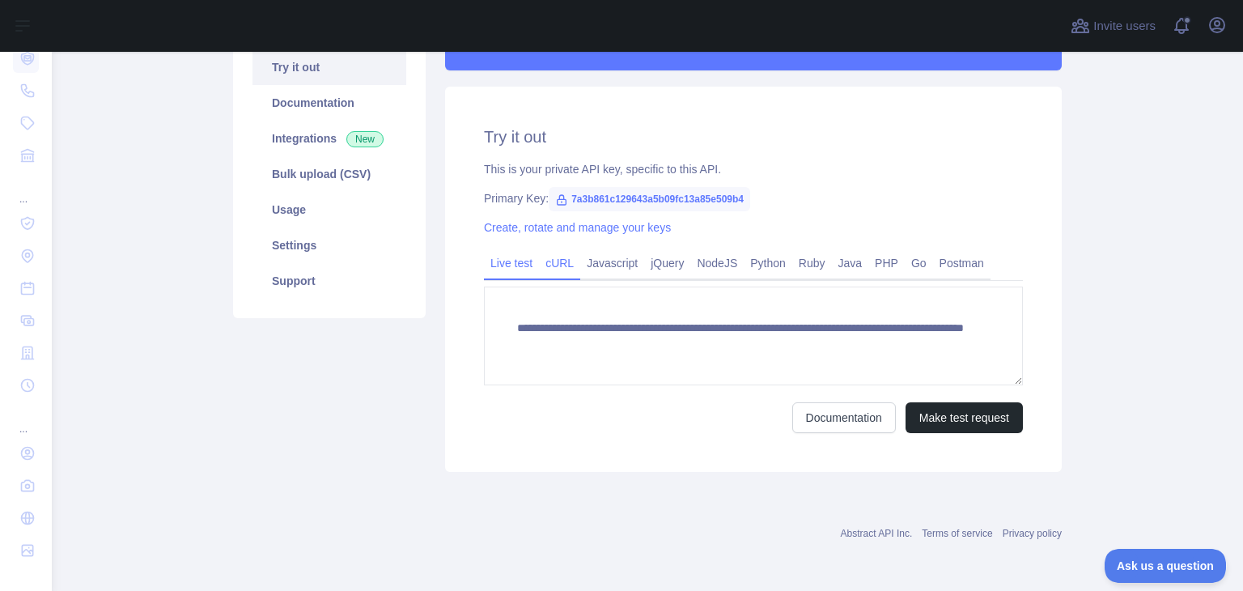
click at [553, 267] on link "cURL" at bounding box center [559, 263] width 41 height 26
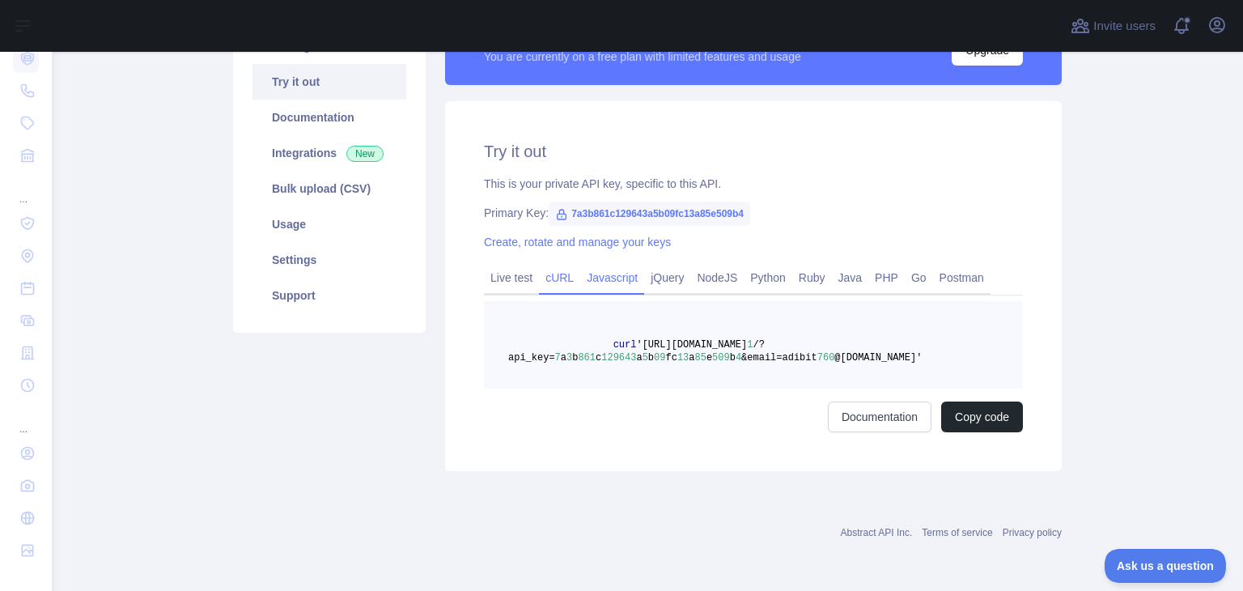
scroll to position [163, 0]
click at [608, 282] on link "Javascript" at bounding box center [612, 278] width 64 height 26
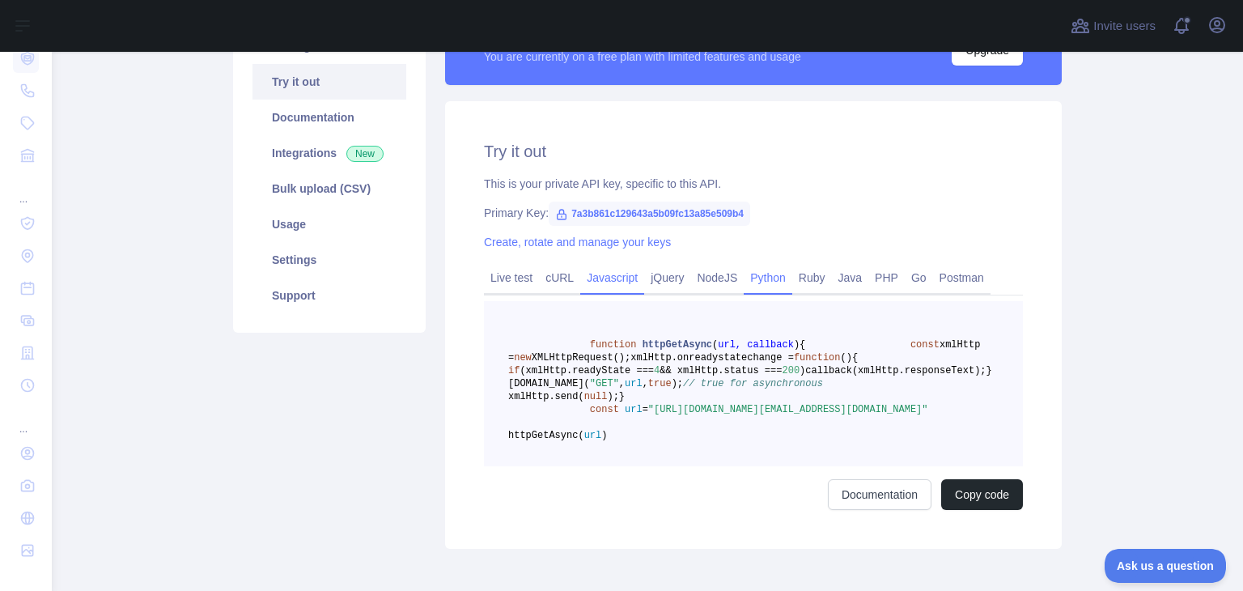
click at [748, 279] on link "Python" at bounding box center [768, 278] width 49 height 26
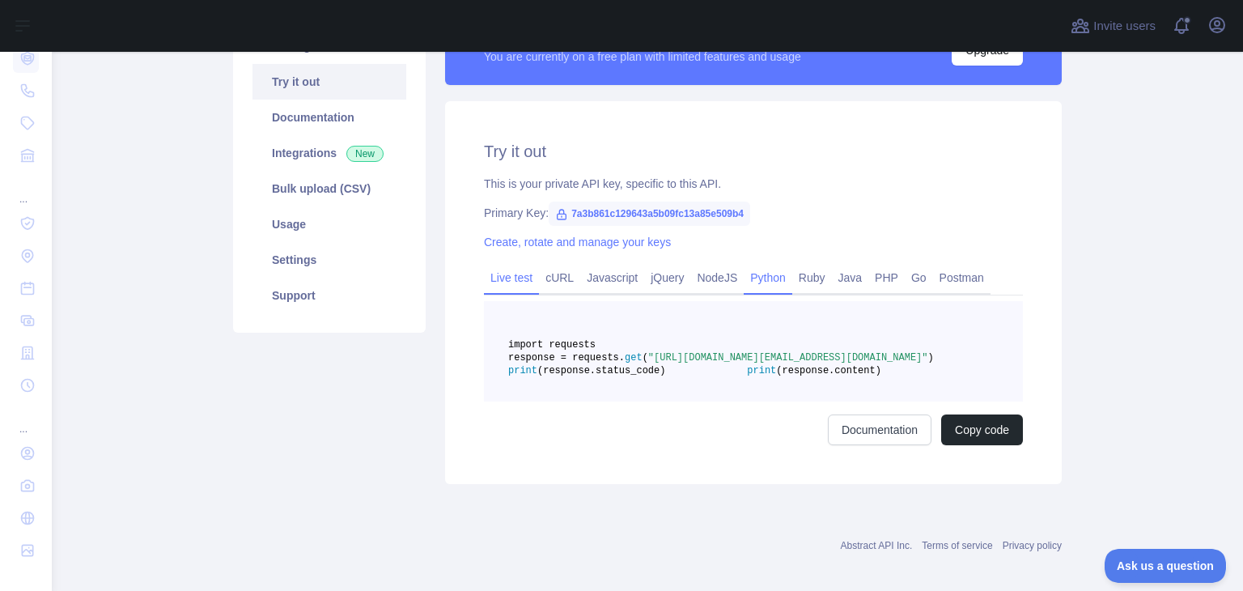
click at [497, 283] on link "Live test" at bounding box center [511, 278] width 55 height 26
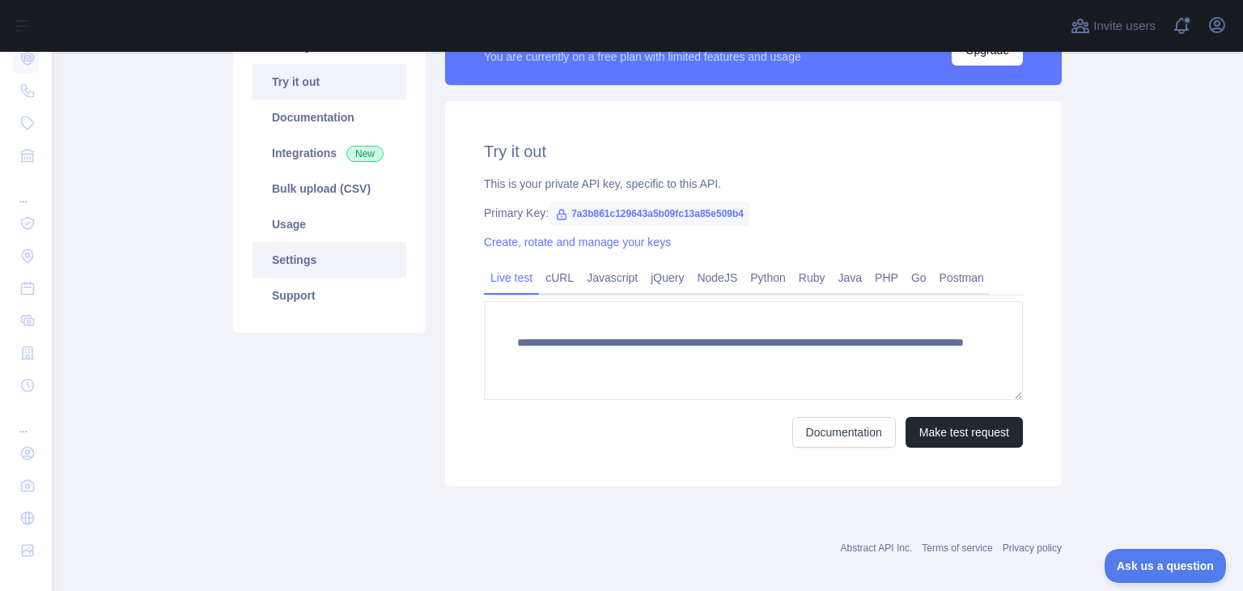
click at [309, 259] on link "Settings" at bounding box center [329, 260] width 154 height 36
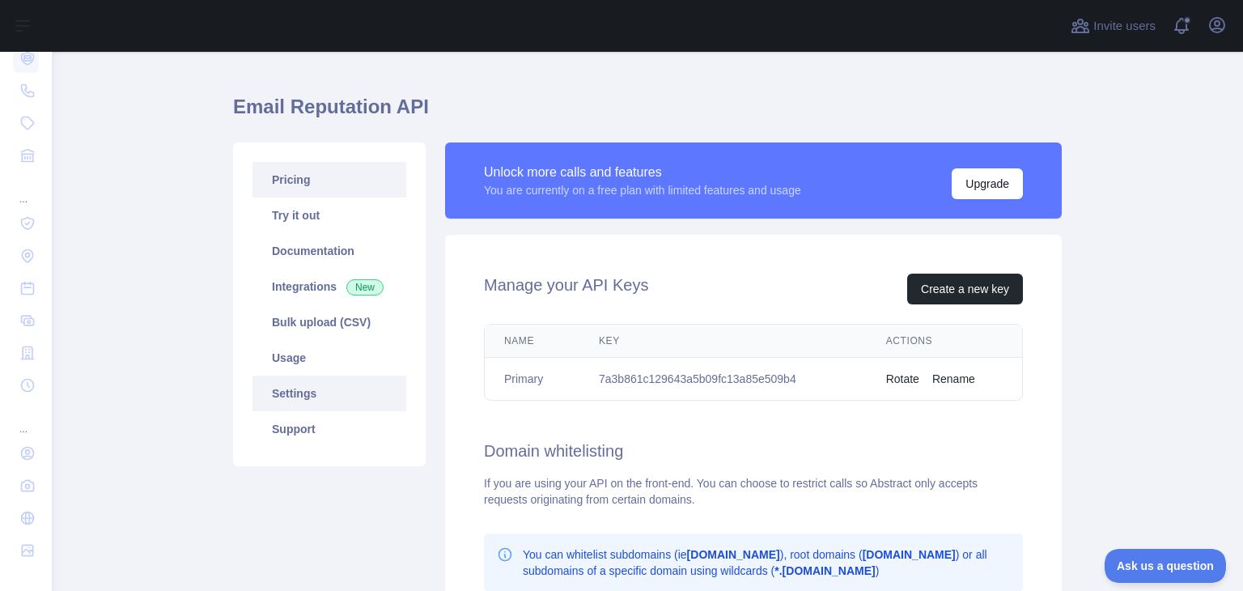
scroll to position [1, 0]
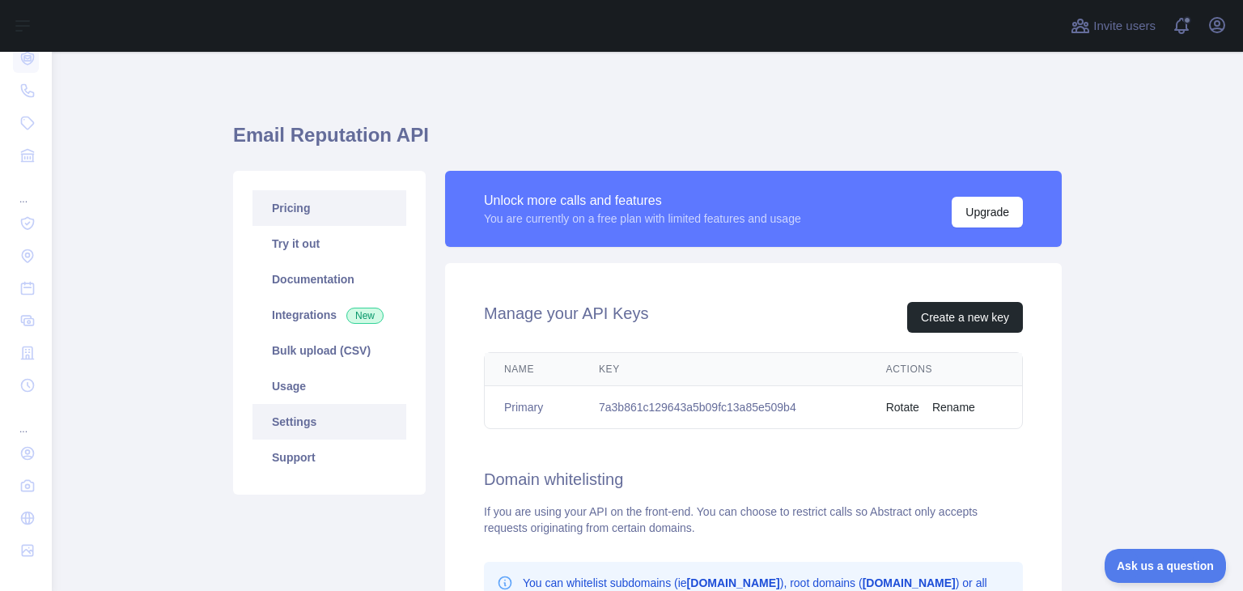
click at [307, 213] on link "Pricing" at bounding box center [329, 208] width 154 height 36
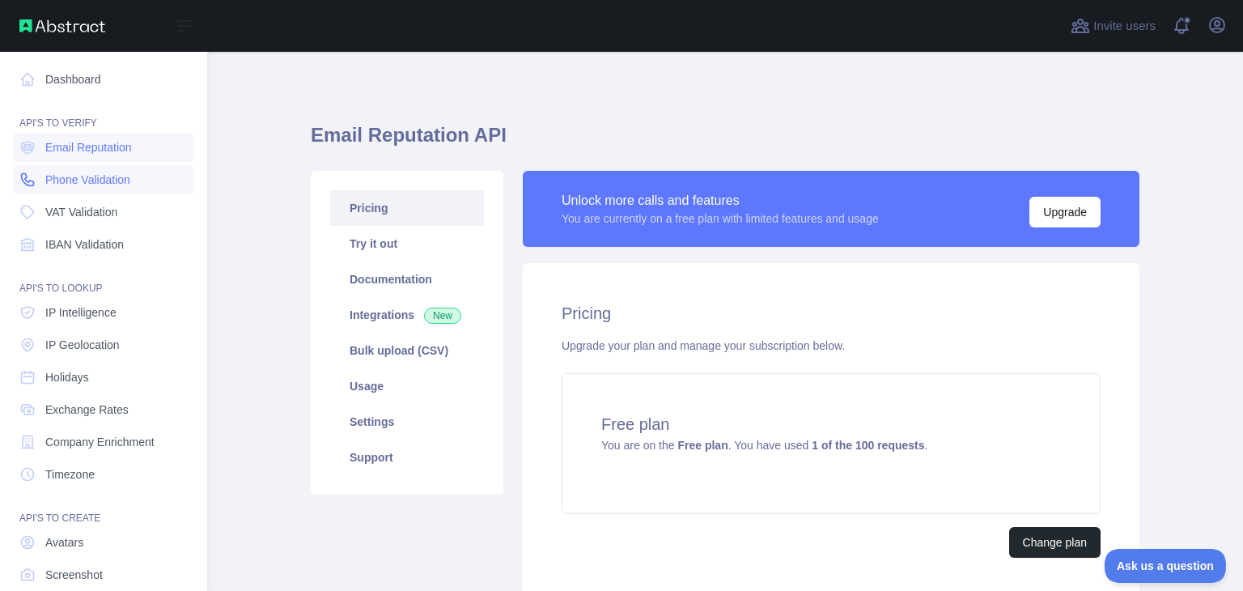
click at [100, 176] on span "Phone Validation" at bounding box center [87, 180] width 85 height 16
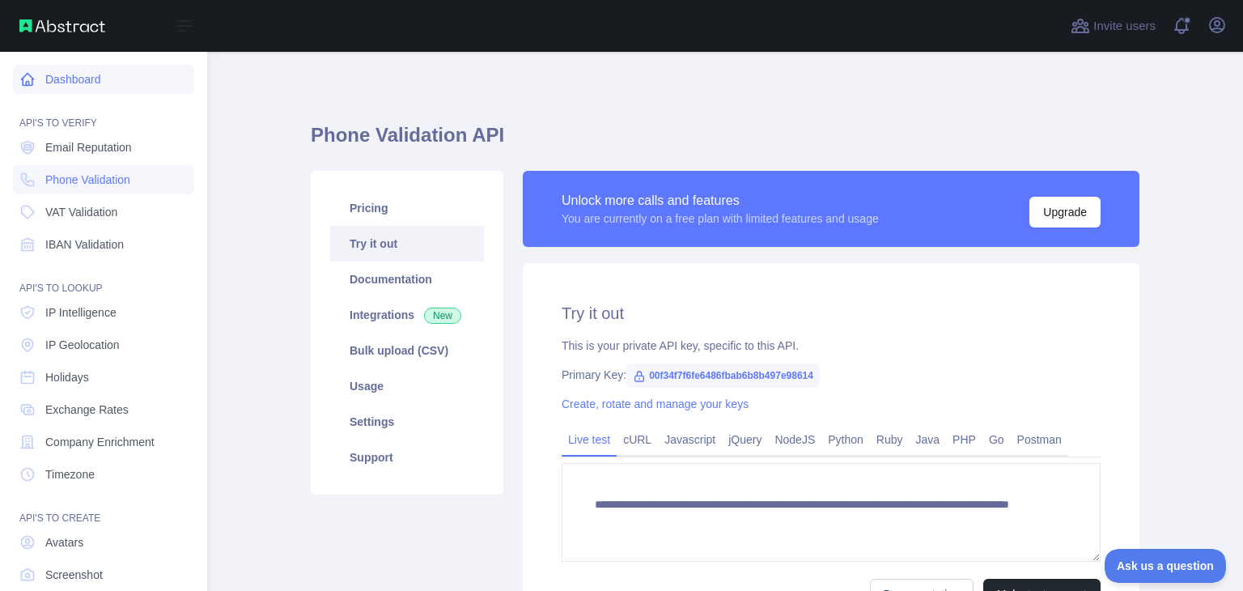
click at [63, 73] on link "Dashboard" at bounding box center [103, 79] width 181 height 29
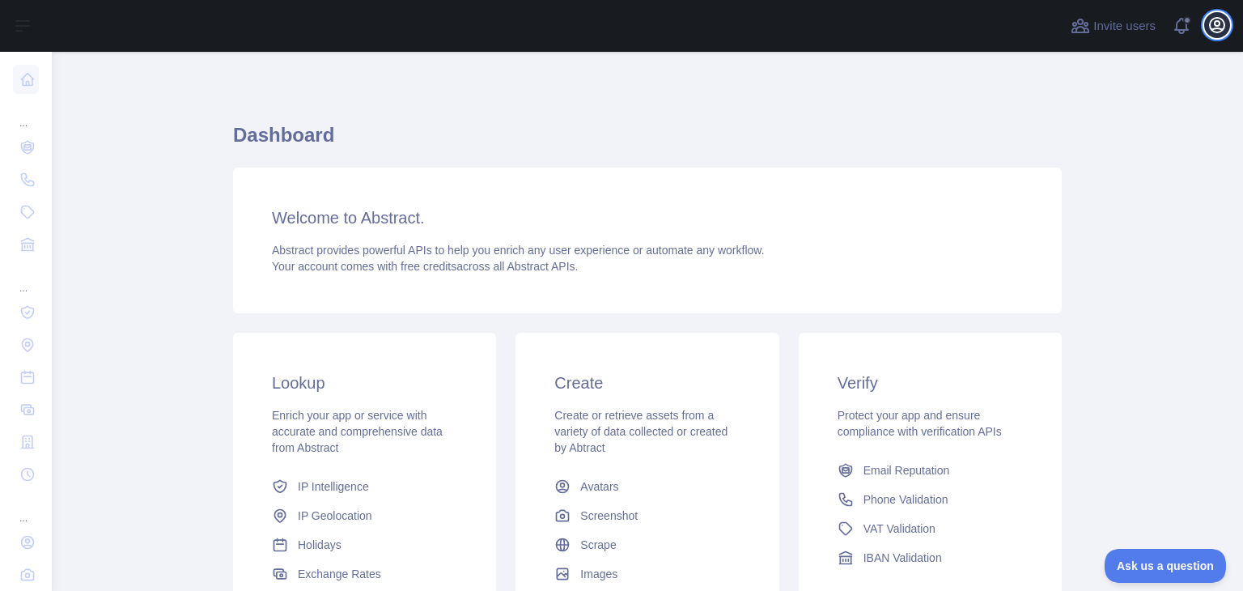
click at [1223, 17] on icon "button" at bounding box center [1216, 24] width 19 height 19
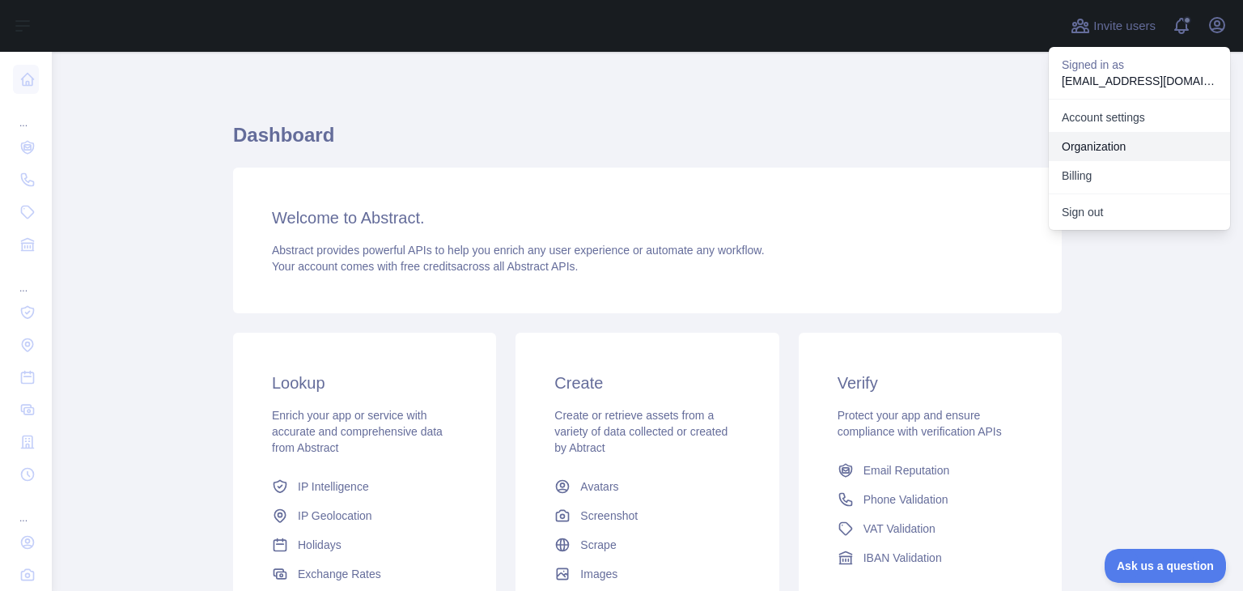
click at [1107, 142] on link "Organization" at bounding box center [1139, 146] width 181 height 29
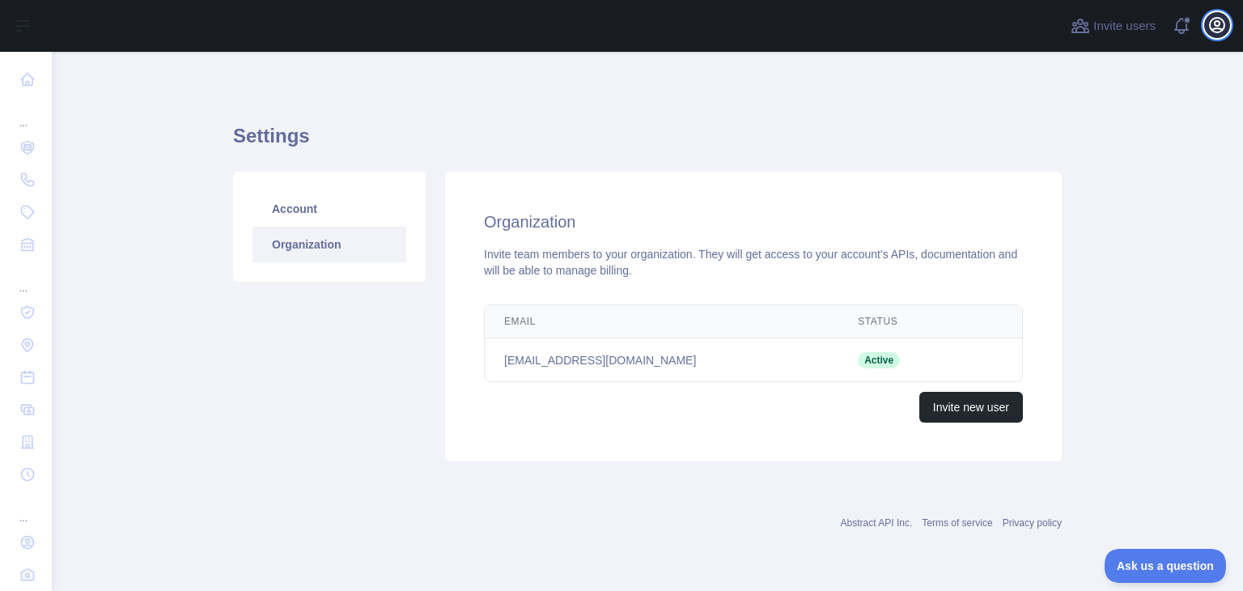
click at [1214, 20] on icon "button" at bounding box center [1216, 24] width 19 height 19
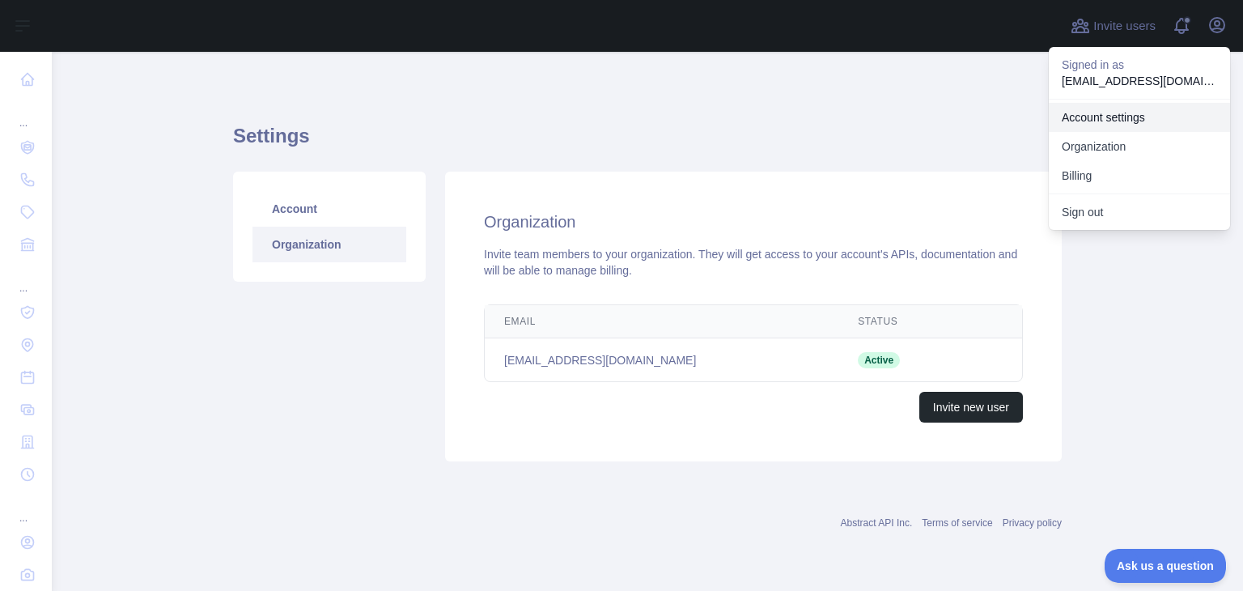
click at [1174, 114] on link "Account settings" at bounding box center [1139, 117] width 181 height 29
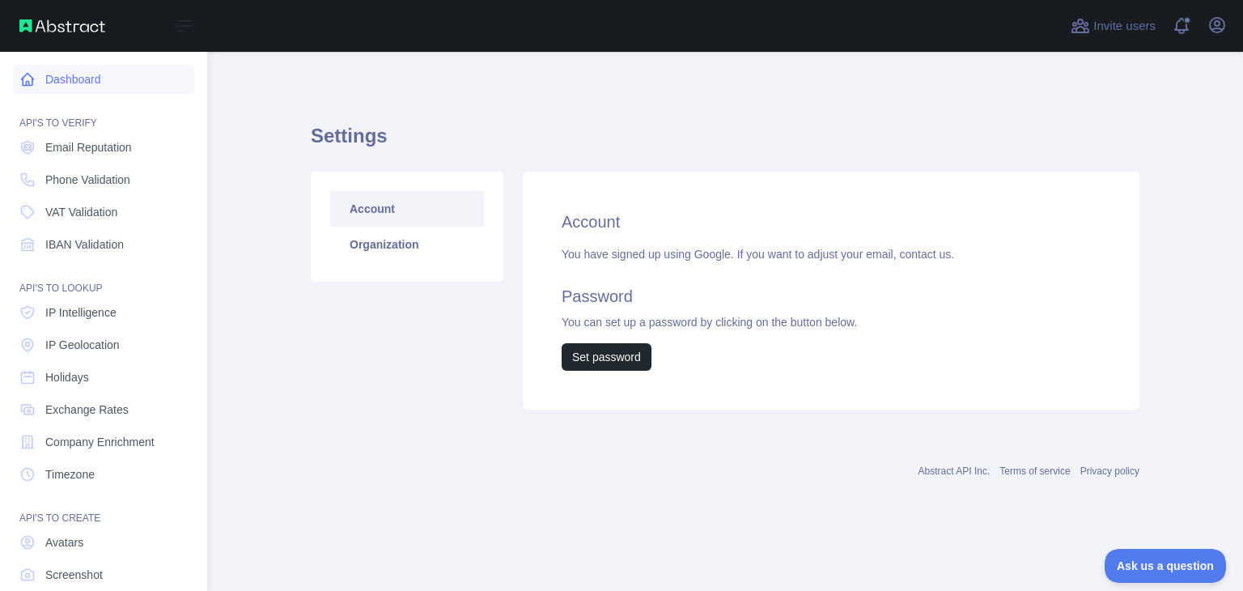
click at [70, 73] on link "Dashboard" at bounding box center [103, 79] width 181 height 29
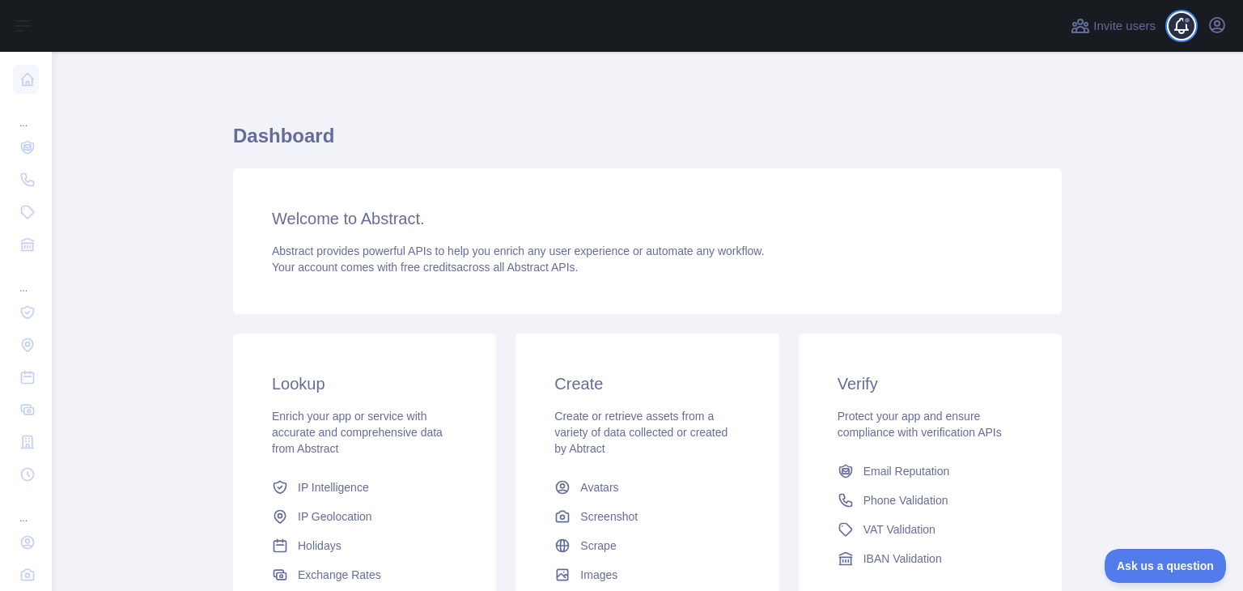
click at [1179, 30] on span at bounding box center [1188, 26] width 32 height 52
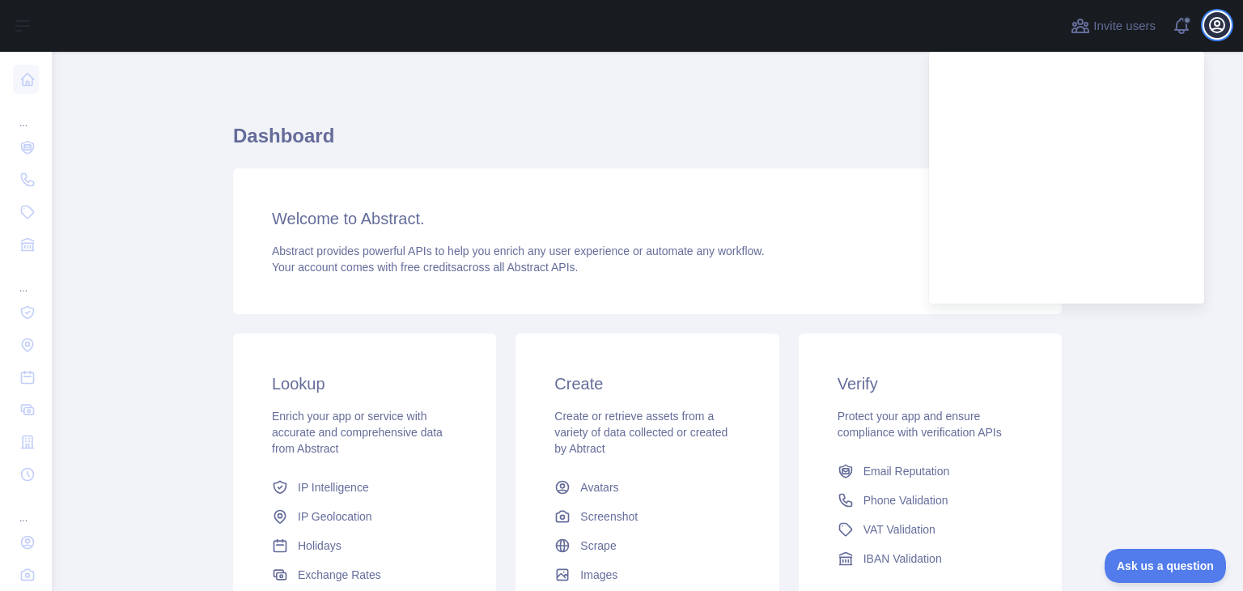
click at [1214, 24] on icon "button" at bounding box center [1217, 25] width 15 height 15
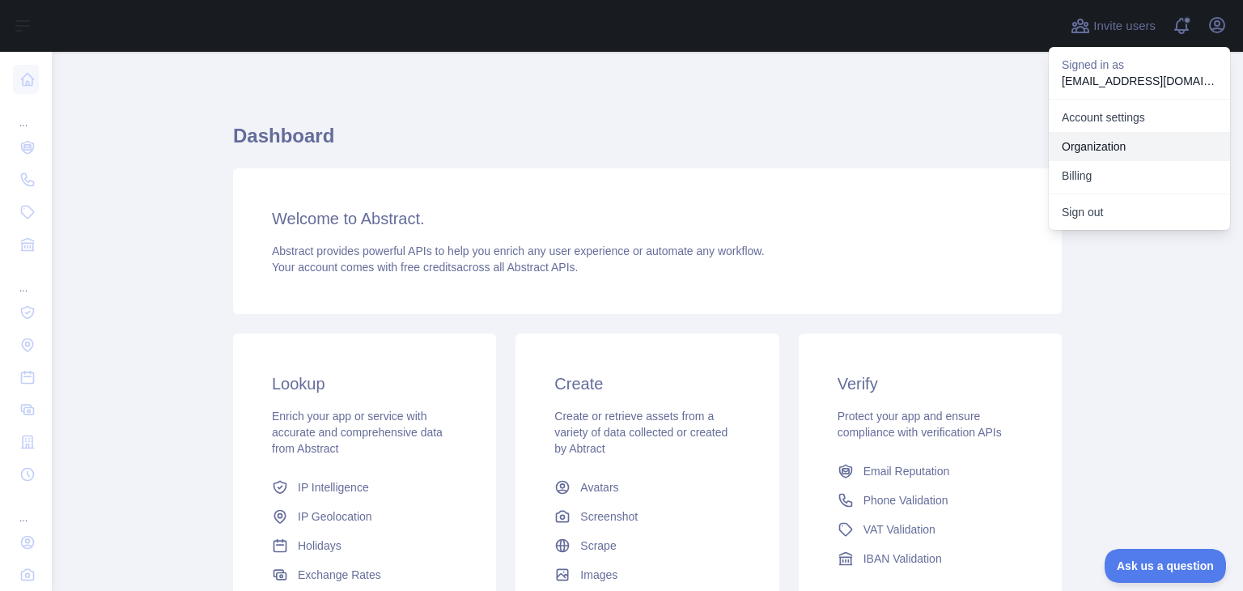
click at [1106, 144] on link "Organization" at bounding box center [1139, 146] width 181 height 29
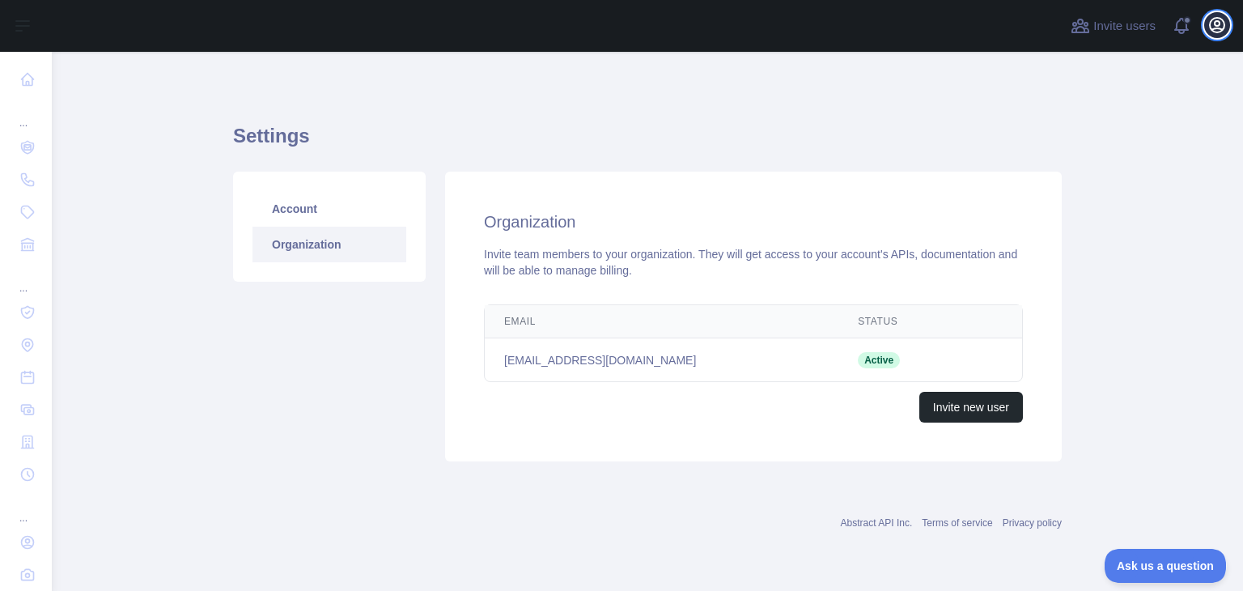
click at [1224, 24] on icon "button" at bounding box center [1217, 25] width 15 height 15
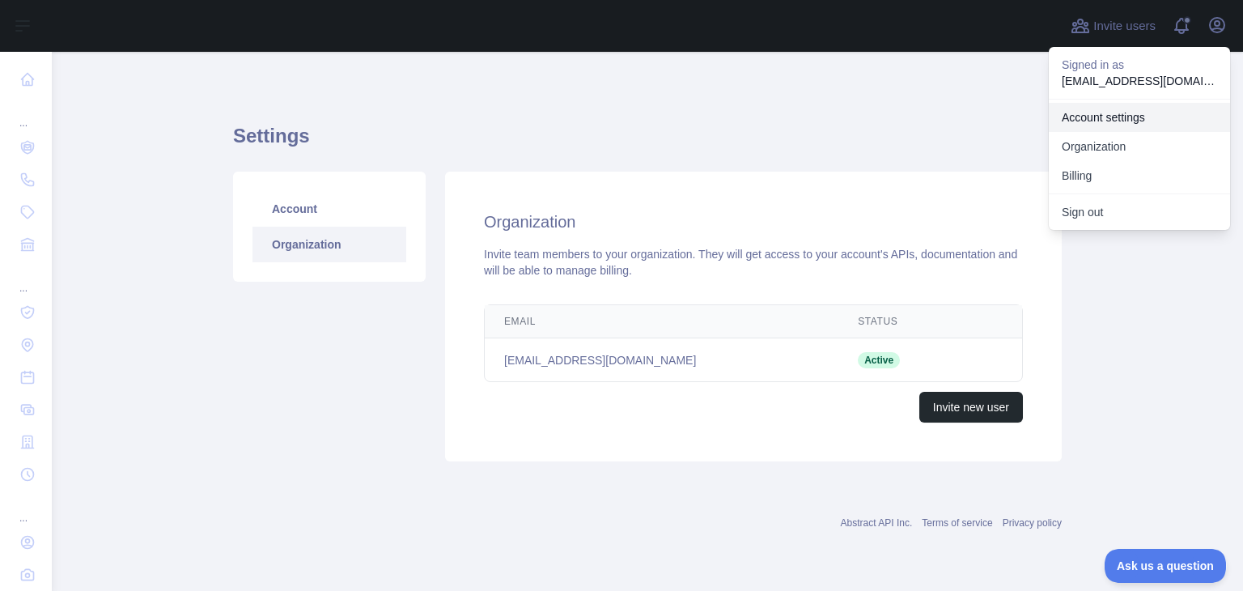
click at [1112, 122] on link "Account settings" at bounding box center [1139, 117] width 181 height 29
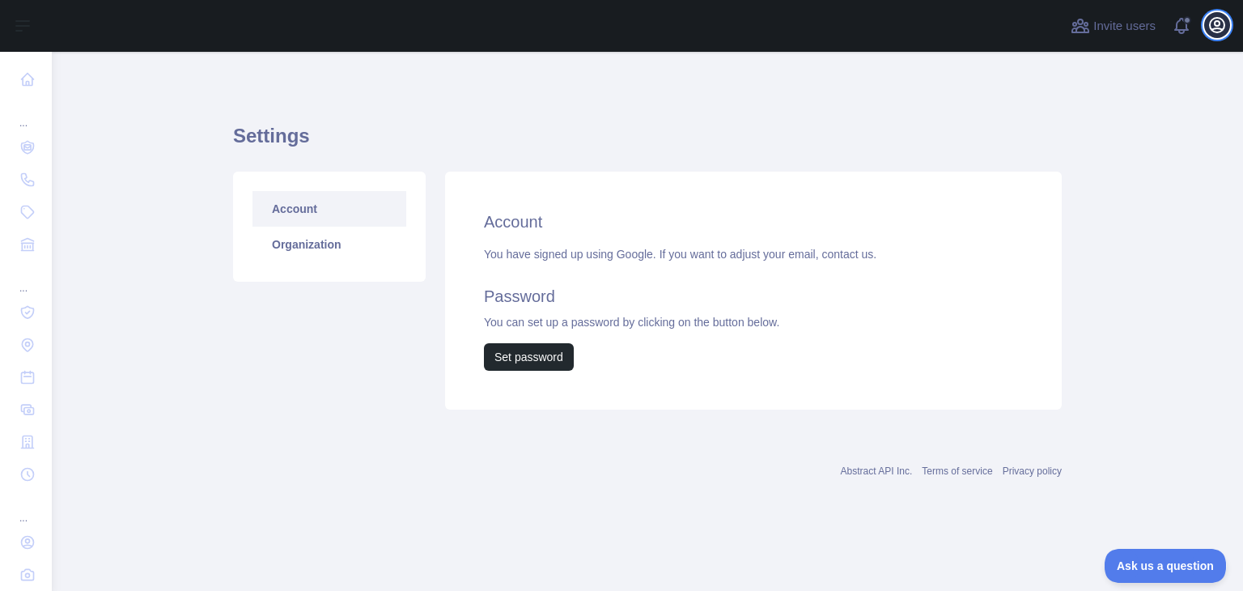
click at [1207, 32] on button "Open user menu" at bounding box center [1217, 25] width 26 height 26
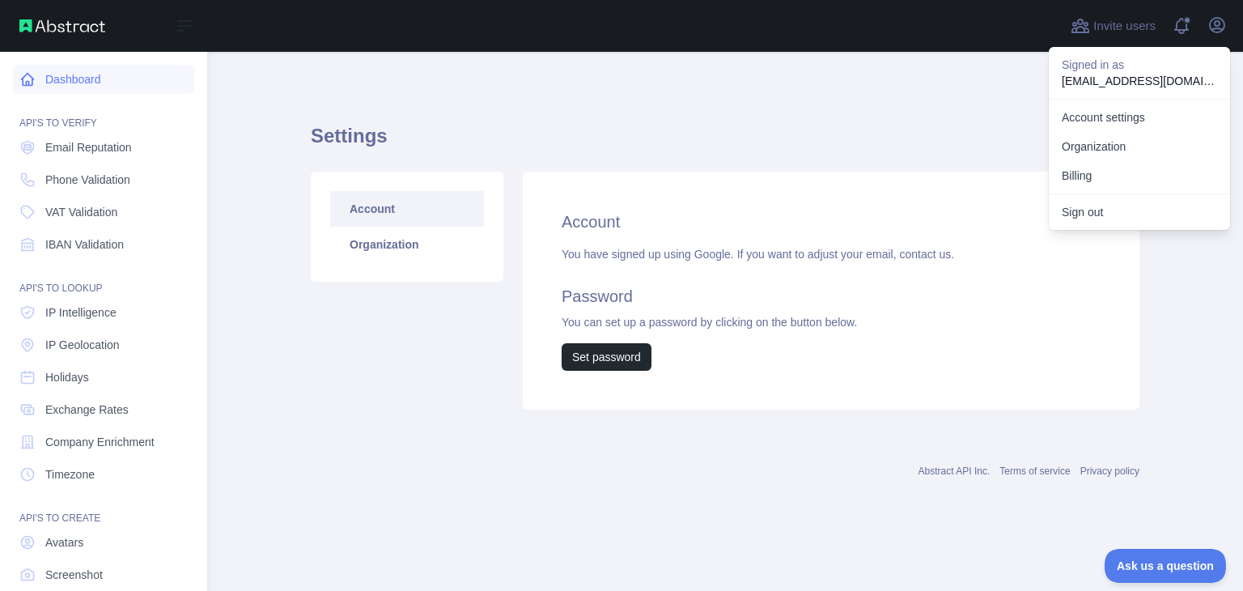
click at [68, 81] on link "Dashboard" at bounding box center [103, 79] width 181 height 29
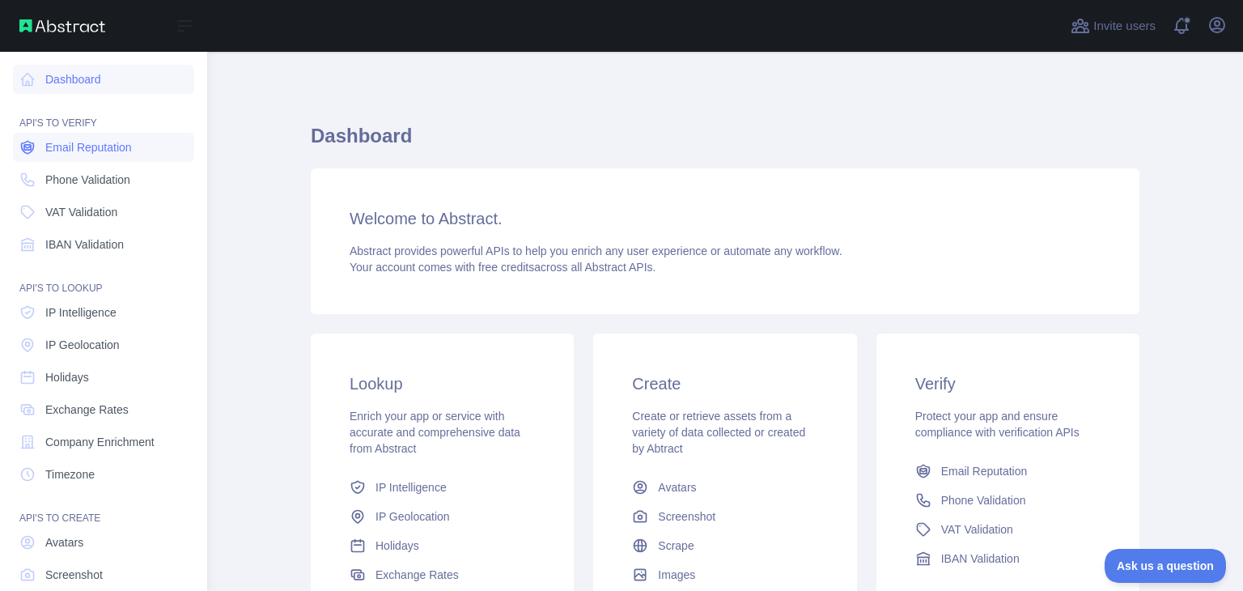
click at [77, 150] on span "Email Reputation" at bounding box center [88, 147] width 87 height 16
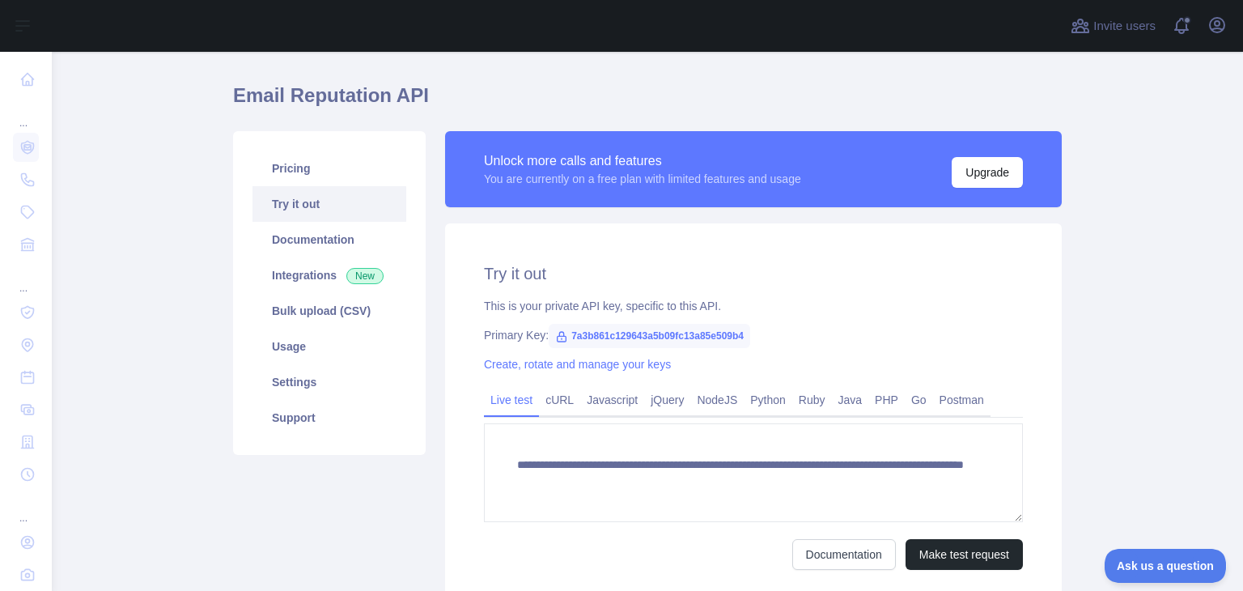
scroll to position [162, 0]
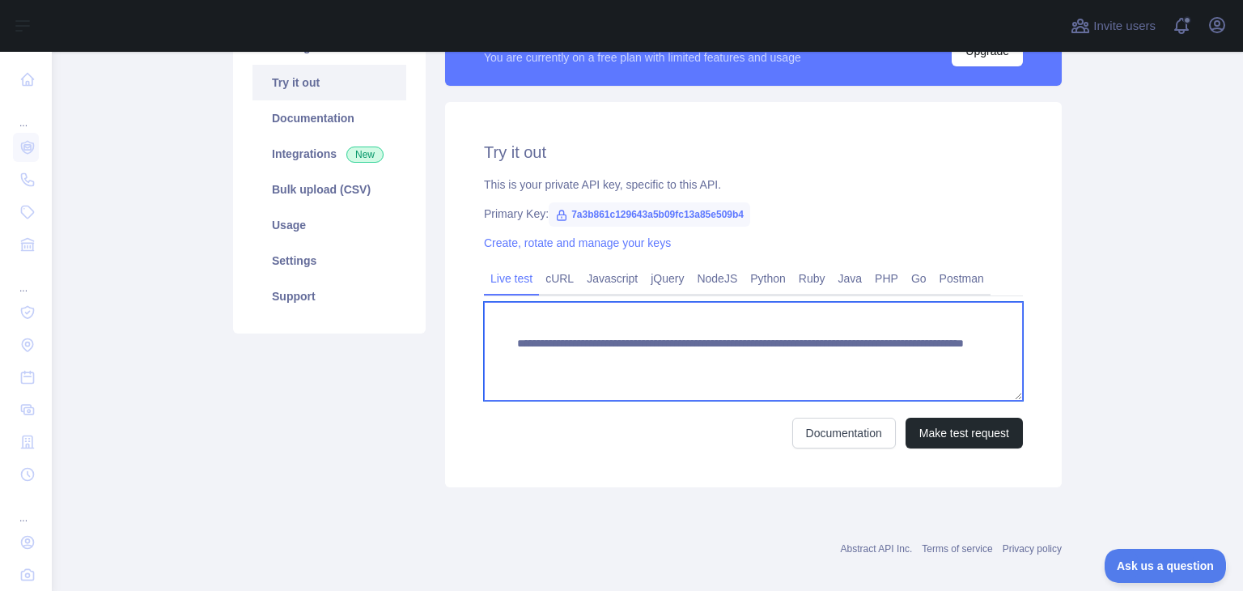
drag, startPoint x: 511, startPoint y: 341, endPoint x: 731, endPoint y: 334, distance: 220.2
click at [731, 334] on textarea "**********" at bounding box center [753, 351] width 539 height 99
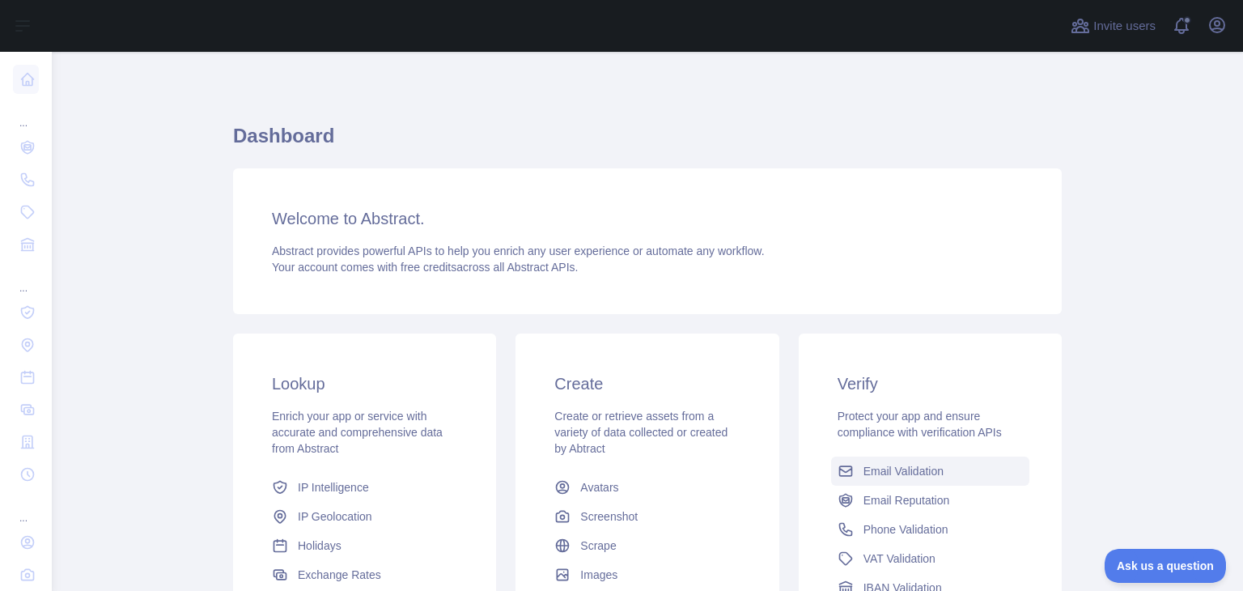
click at [903, 468] on span "Email Validation" at bounding box center [903, 471] width 80 height 16
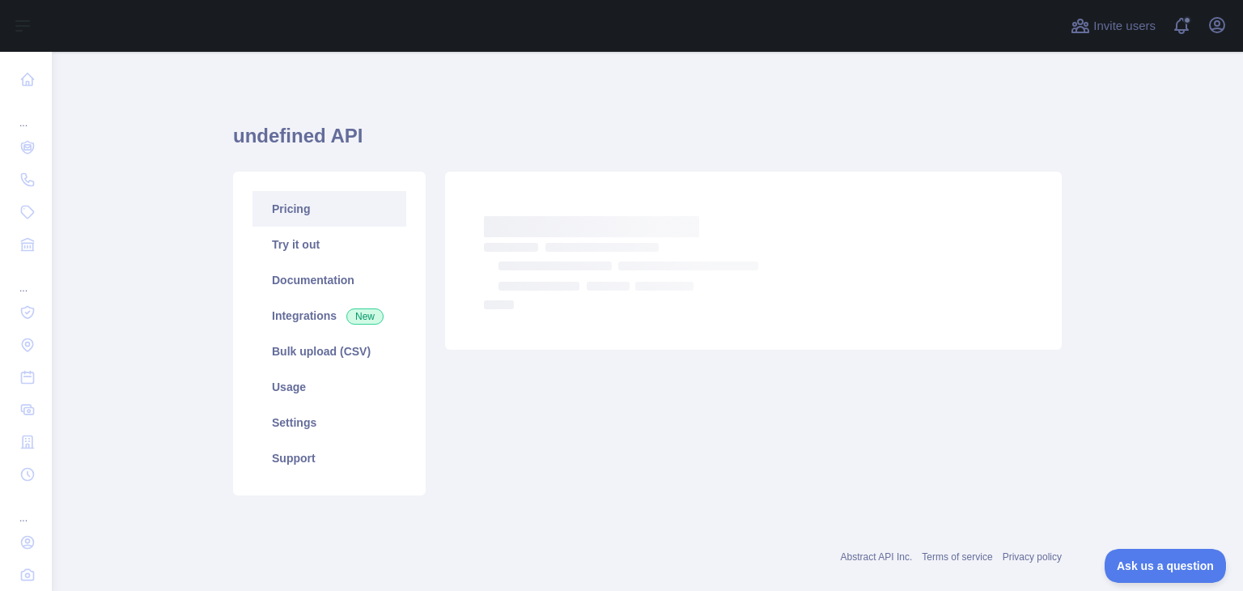
click at [314, 213] on link "Pricing" at bounding box center [329, 209] width 154 height 36
click at [317, 253] on link "Try it out" at bounding box center [329, 245] width 154 height 36
